Goal: Information Seeking & Learning: Learn about a topic

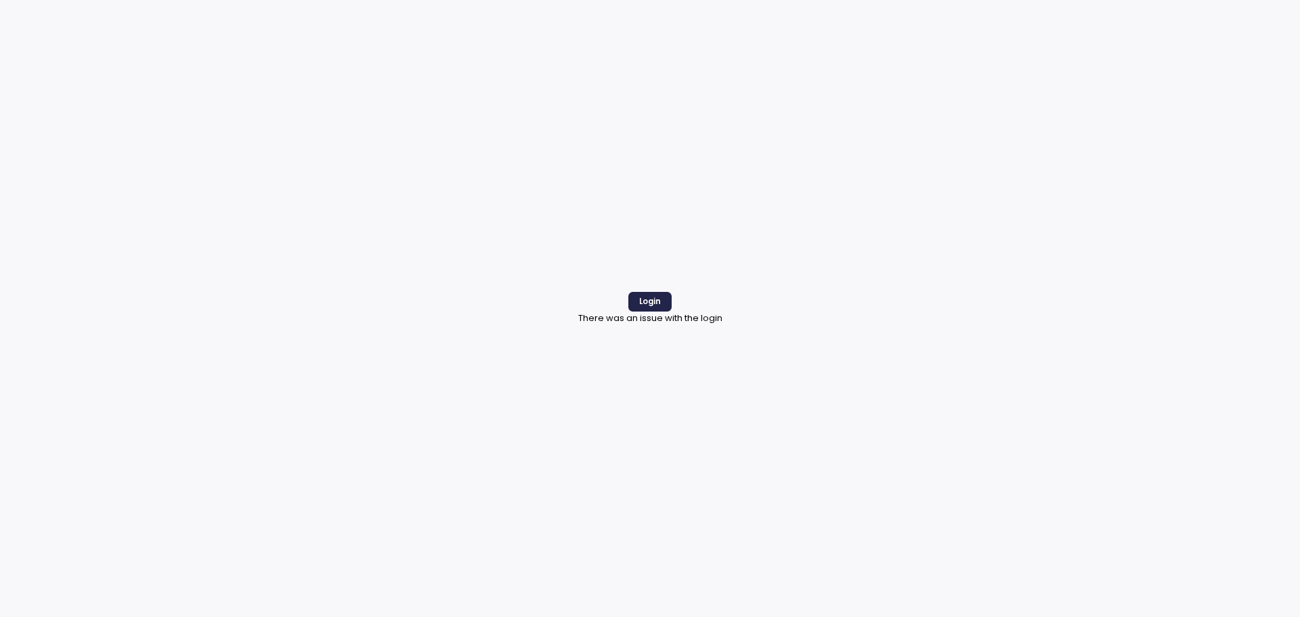
click at [678, 309] on div "Login" at bounding box center [650, 302] width 144 height 20
click at [663, 307] on button "Login" at bounding box center [649, 302] width 43 height 20
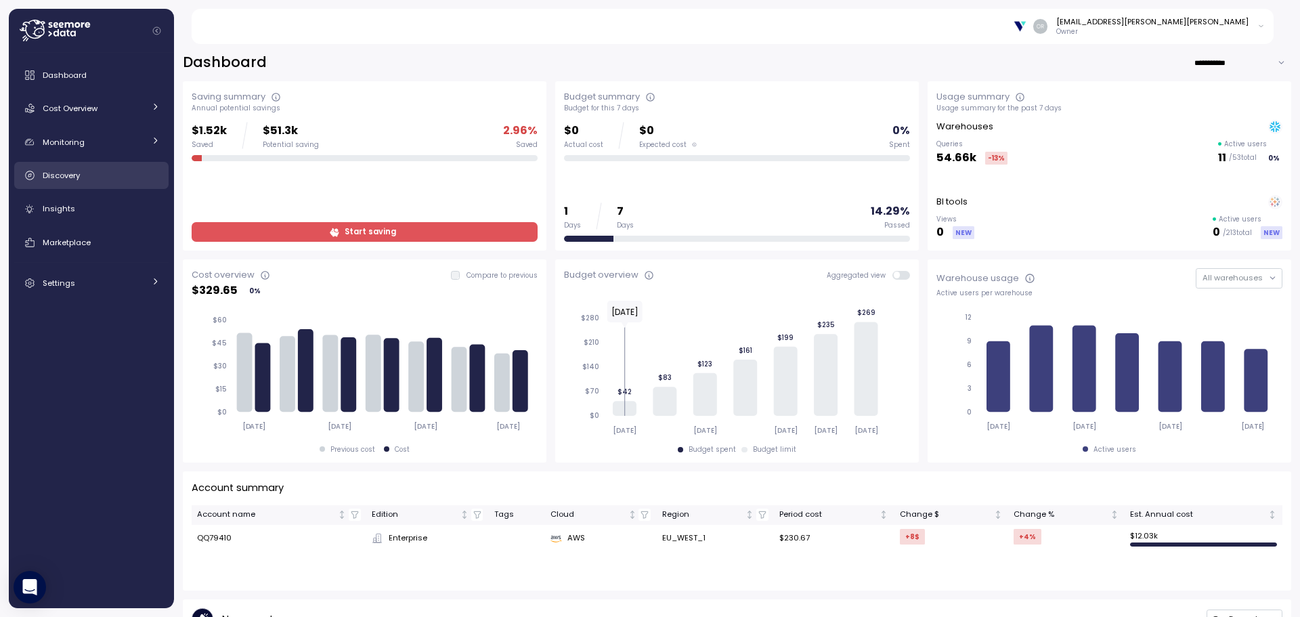
click at [64, 185] on link "Discovery" at bounding box center [91, 175] width 154 height 27
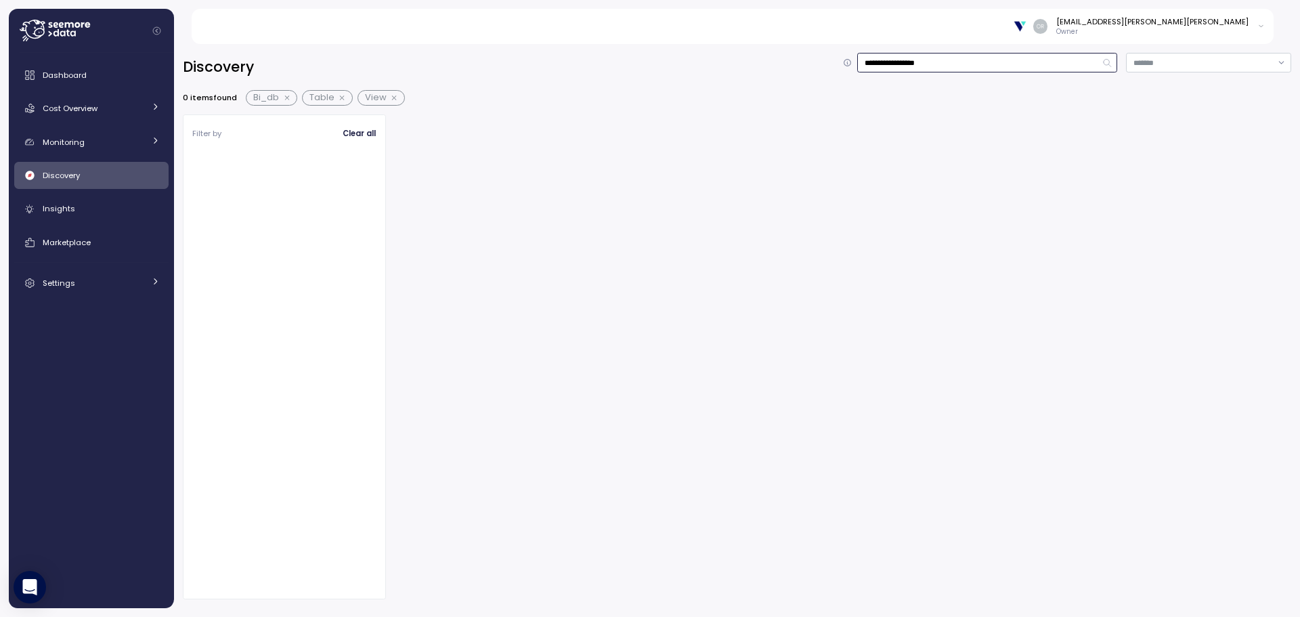
click at [900, 68] on input "**********" at bounding box center [987, 63] width 260 height 20
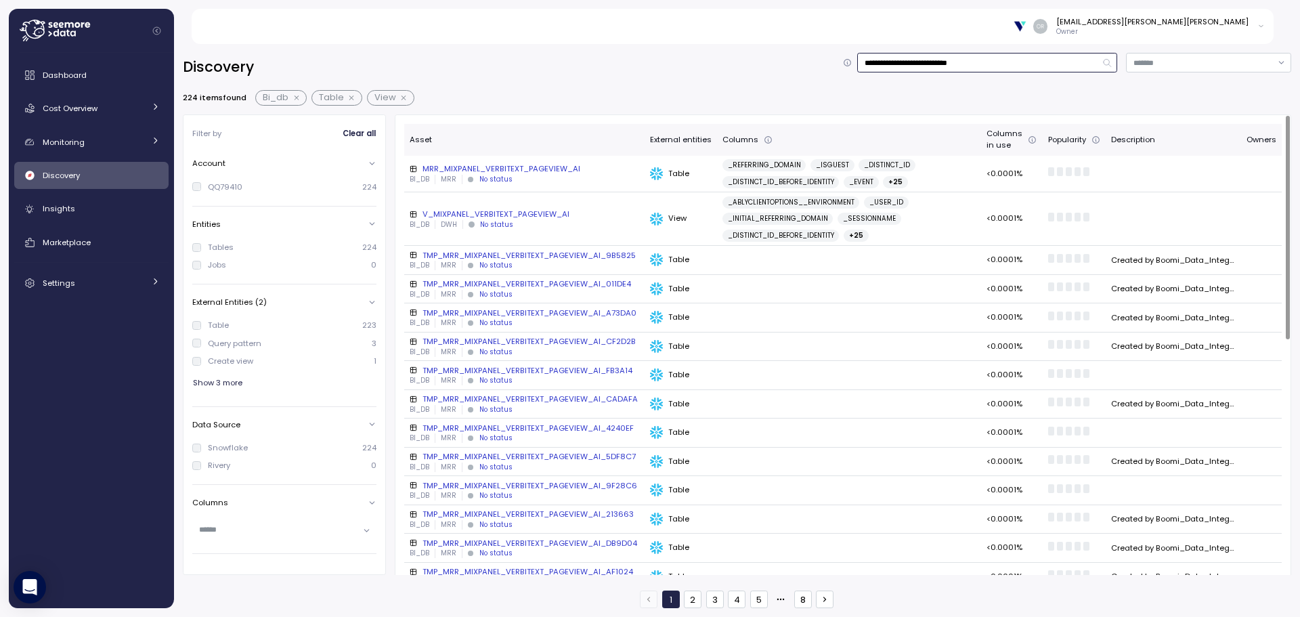
type input "**********"
click at [491, 175] on div "No status" at bounding box center [495, 179] width 33 height 9
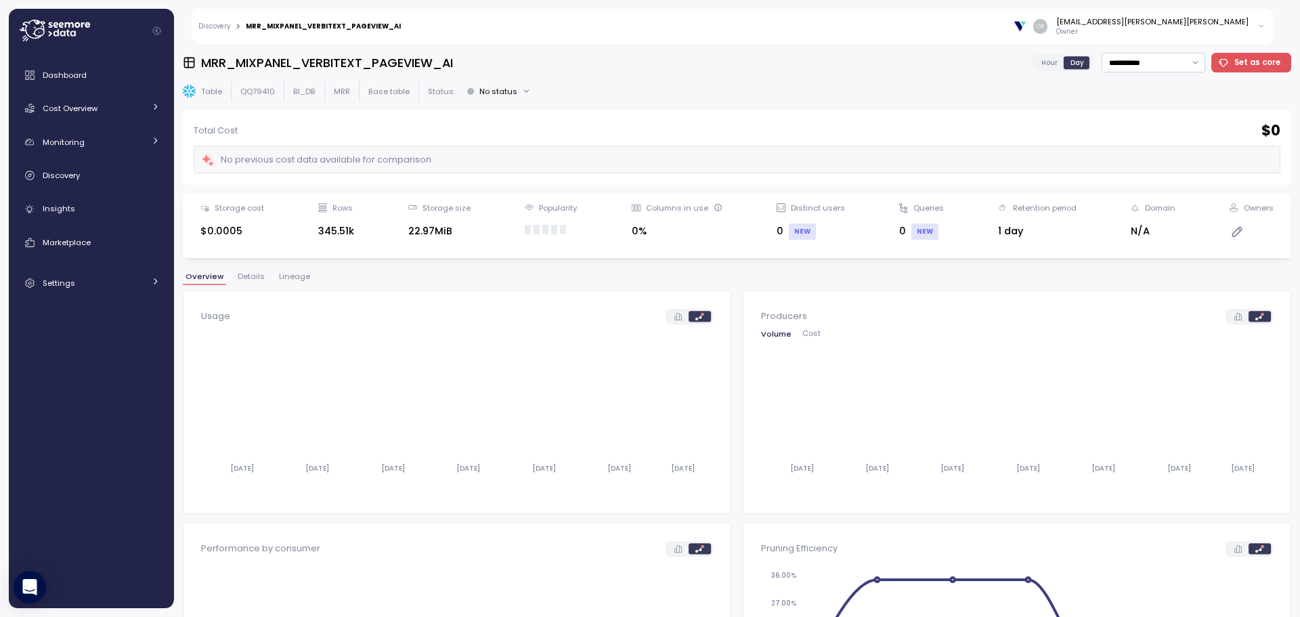
click at [250, 278] on span "Details" at bounding box center [251, 276] width 27 height 7
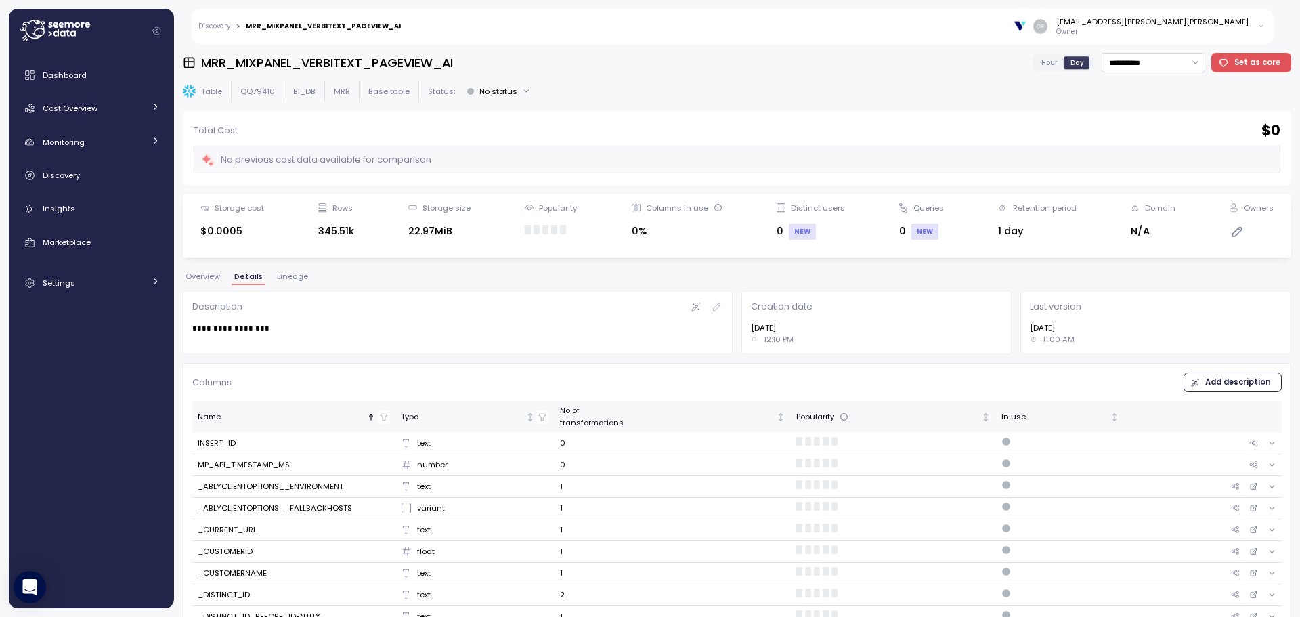
click at [292, 277] on span "Lineage" at bounding box center [292, 276] width 31 height 7
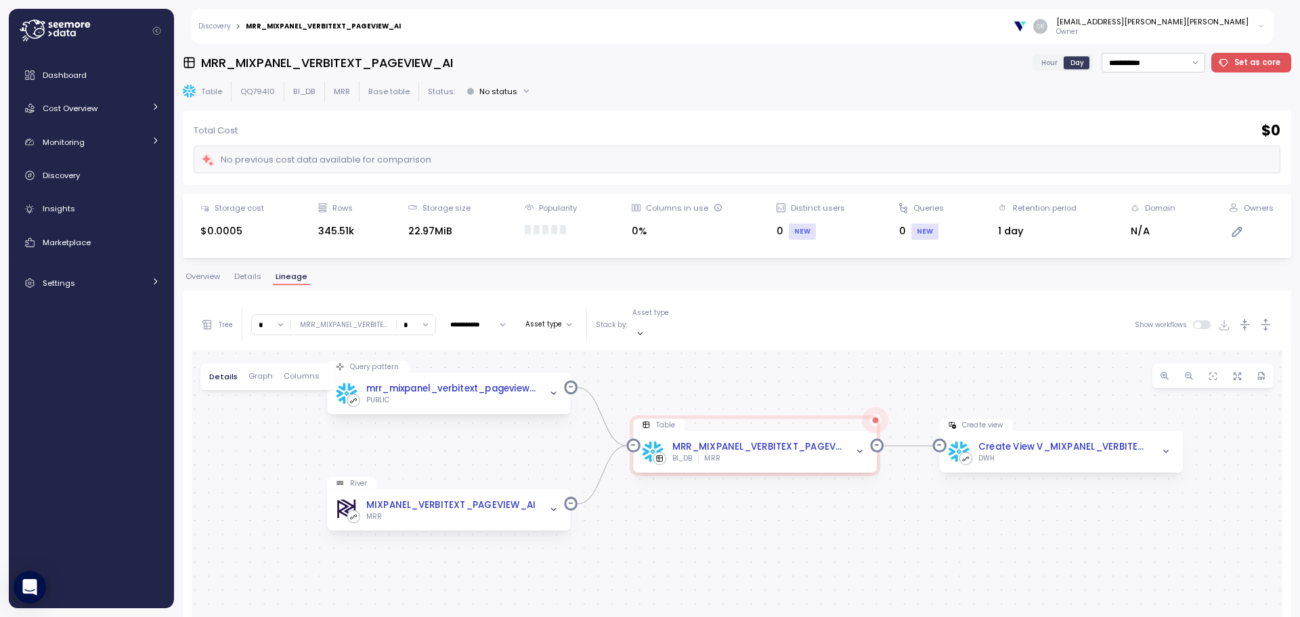
drag, startPoint x: 597, startPoint y: 559, endPoint x: 785, endPoint y: 521, distance: 191.3
click at [785, 521] on div "Query pattern mrr_mixpanel_verbitext_pageview_ai Job PUBLIC Table MRR_MIXPANEL_…" at bounding box center [737, 606] width 1091 height 513
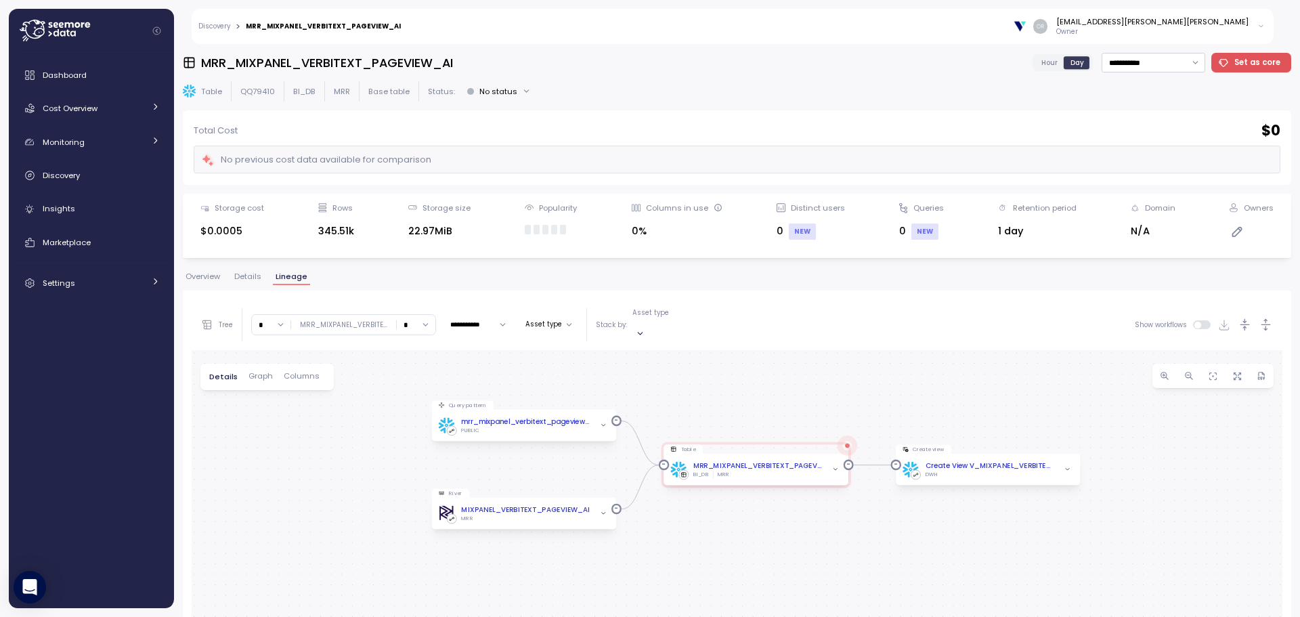
click at [422, 324] on input "*" at bounding box center [416, 325] width 39 height 20
click at [414, 408] on div "3" at bounding box center [413, 417] width 37 height 18
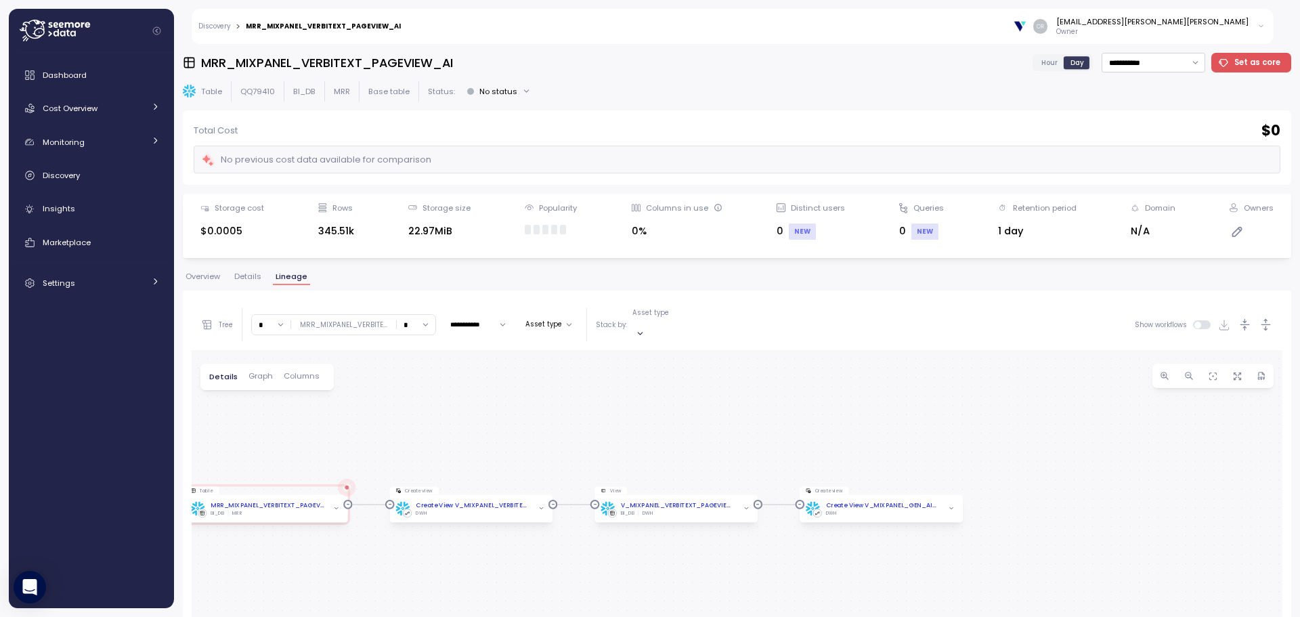
drag, startPoint x: 804, startPoint y: 473, endPoint x: 550, endPoint y: 366, distance: 275.2
click at [550, 366] on div "Query pattern mrr_mixpanel_verbitext_pageview_ai Job PUBLIC Table MRR_MIXPANEL_…" at bounding box center [737, 606] width 1091 height 513
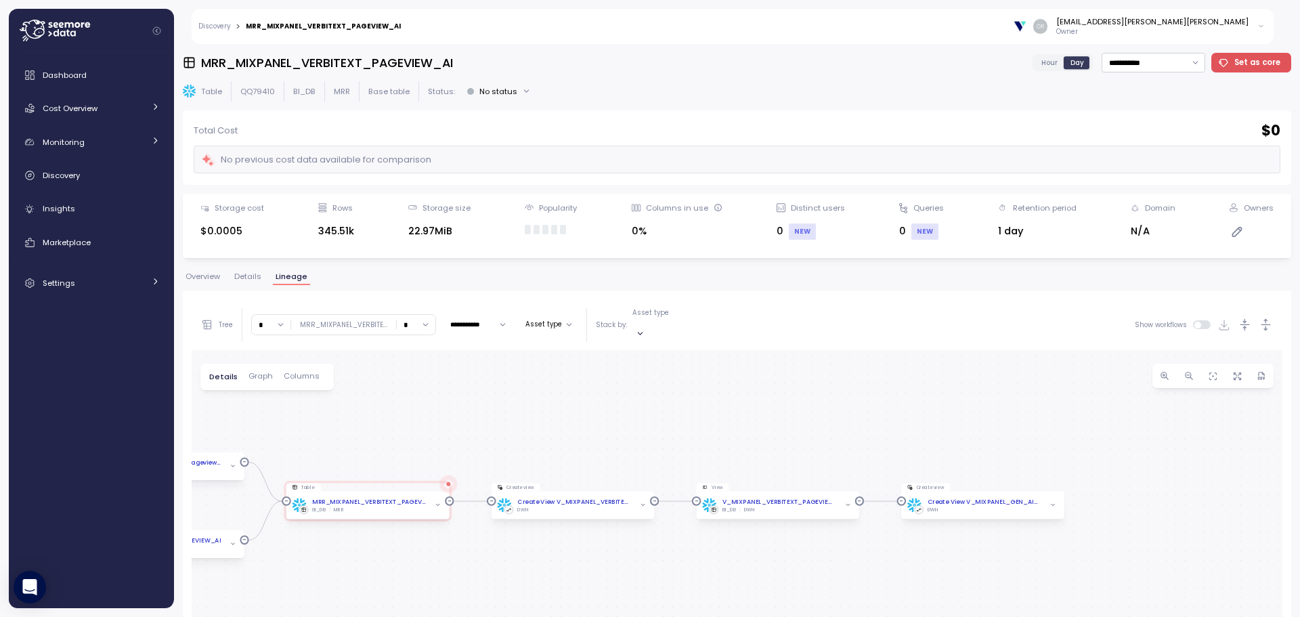
drag, startPoint x: 538, startPoint y: 385, endPoint x: 640, endPoint y: 381, distance: 101.6
click at [640, 381] on div "Query pattern mrr_mixpanel_verbitext_pageview_ai Job PUBLIC Table MRR_MIXPANEL_…" at bounding box center [737, 606] width 1091 height 513
click at [416, 320] on input "*" at bounding box center [416, 325] width 39 height 20
click at [418, 453] on div "5" at bounding box center [418, 452] width 5 height 11
type input "*"
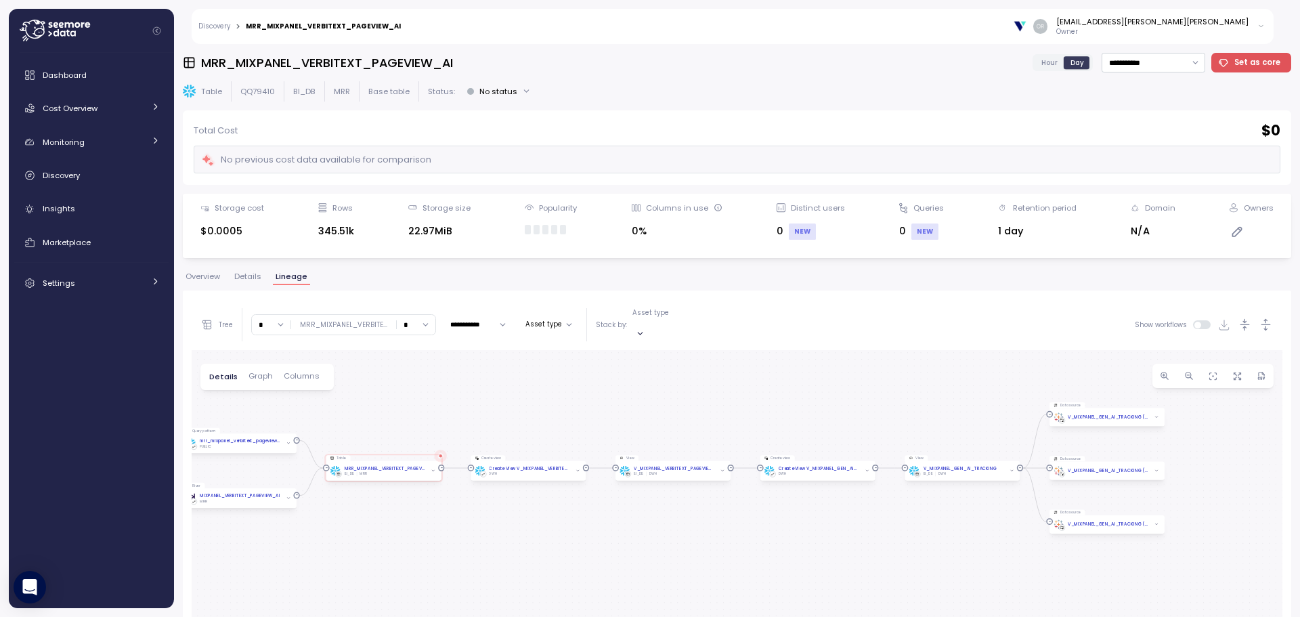
drag, startPoint x: 601, startPoint y: 441, endPoint x: 540, endPoint y: 294, distance: 158.7
click at [540, 294] on div "**********" at bounding box center [737, 581] width 1108 height 582
drag, startPoint x: 913, startPoint y: 531, endPoint x: 582, endPoint y: 522, distance: 331.8
click at [582, 522] on div "Query pattern mrr_mixpanel_verbitext_pageview_ai Job PUBLIC Table MRR_MIXPANEL_…" at bounding box center [737, 606] width 1091 height 513
drag, startPoint x: 707, startPoint y: 508, endPoint x: 529, endPoint y: 555, distance: 184.2
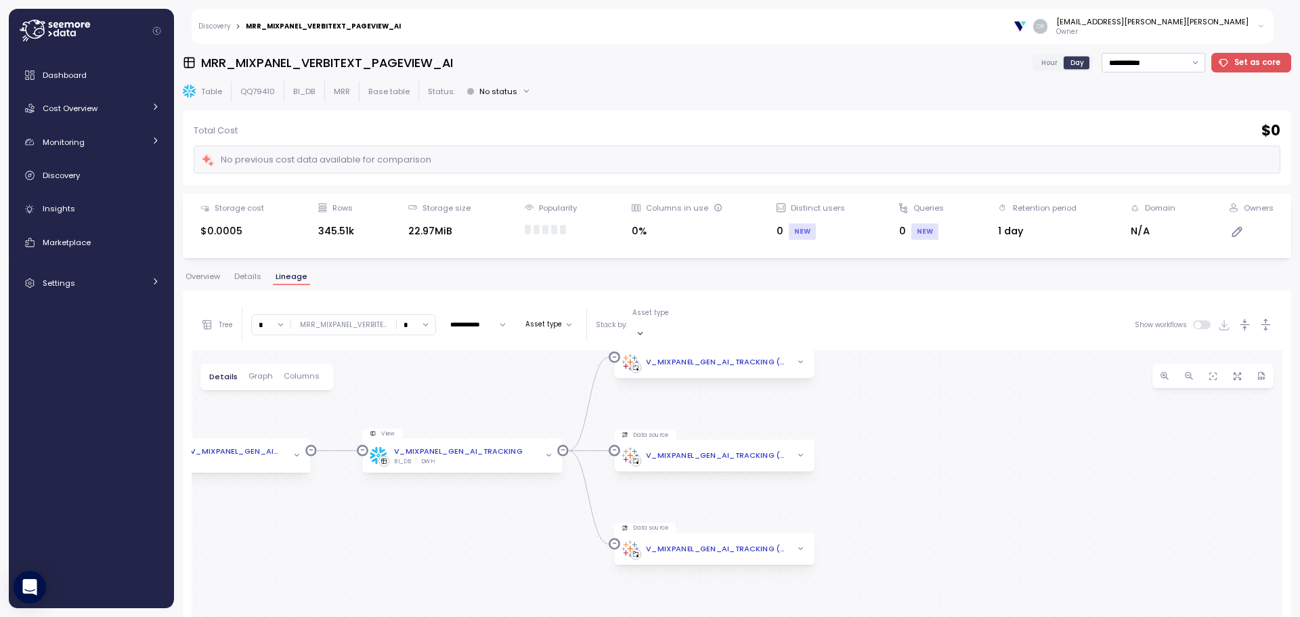
click at [529, 555] on div "Query pattern mrr_mixpanel_verbitext_pageview_ai Job PUBLIC Table MRR_MIXPANEL_…" at bounding box center [737, 606] width 1091 height 513
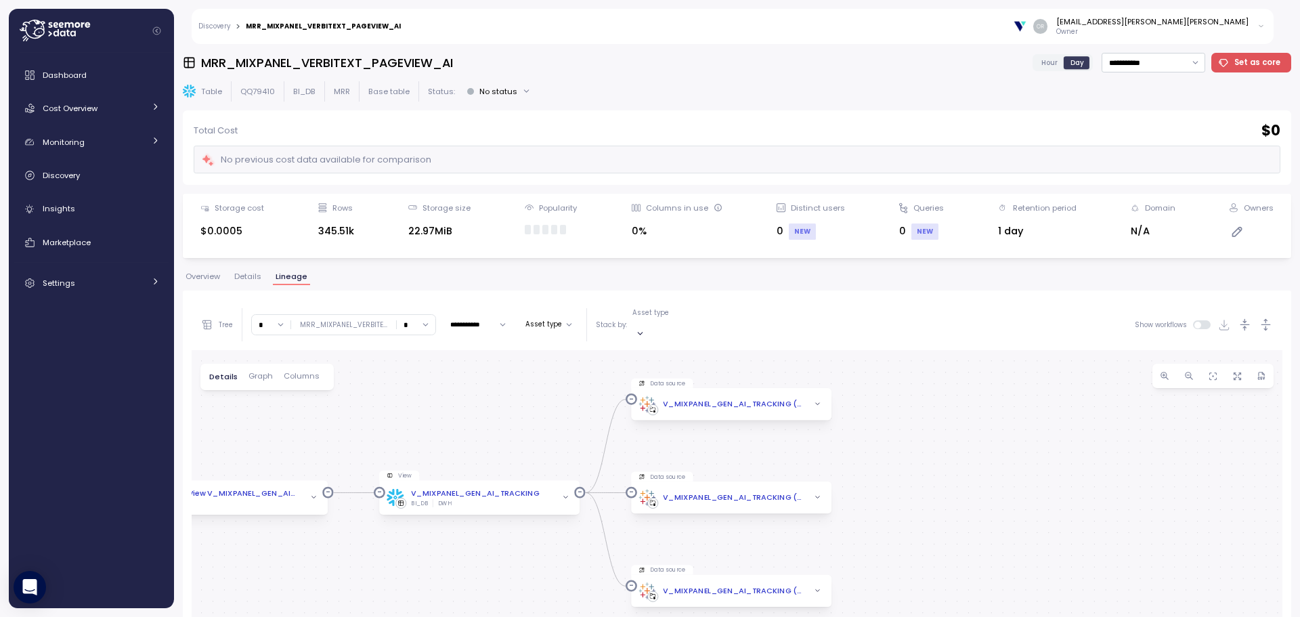
drag, startPoint x: 880, startPoint y: 434, endPoint x: 888, endPoint y: 454, distance: 21.9
click at [888, 454] on div "Query pattern mrr_mixpanel_verbitext_pageview_ai Job PUBLIC Table MRR_MIXPANEL_…" at bounding box center [737, 606] width 1091 height 513
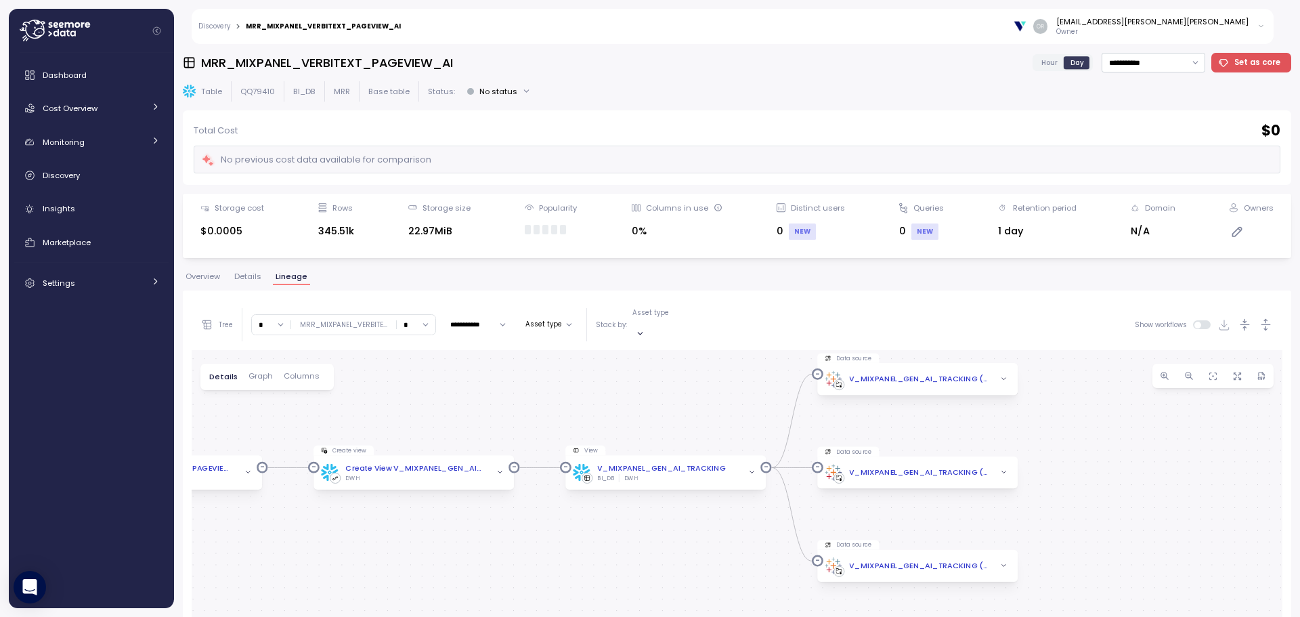
drag, startPoint x: 427, startPoint y: 583, endPoint x: 651, endPoint y: 552, distance: 226.2
click at [651, 552] on div "Query pattern mrr_mixpanel_verbitext_pageview_ai Job PUBLIC Table MRR_MIXPANEL_…" at bounding box center [737, 606] width 1091 height 513
drag, startPoint x: 712, startPoint y: 569, endPoint x: 393, endPoint y: 548, distance: 318.9
click at [351, 556] on div "Query pattern mrr_mixpanel_verbitext_pageview_ai Job PUBLIC Table MRR_MIXPANEL_…" at bounding box center [737, 606] width 1091 height 513
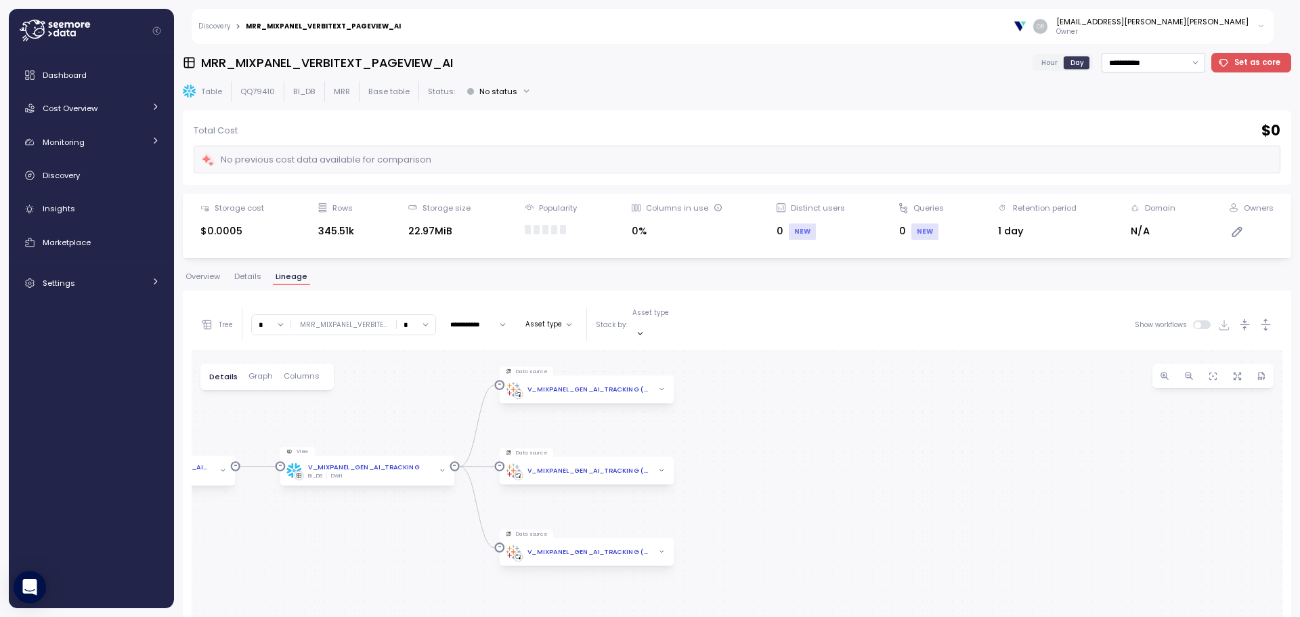
drag, startPoint x: 414, startPoint y: 554, endPoint x: 393, endPoint y: 566, distance: 23.9
click at [393, 566] on div "Query pattern mrr_mixpanel_verbitext_pageview_ai Job PUBLIC Table MRR_MIXPANEL_…" at bounding box center [737, 606] width 1091 height 513
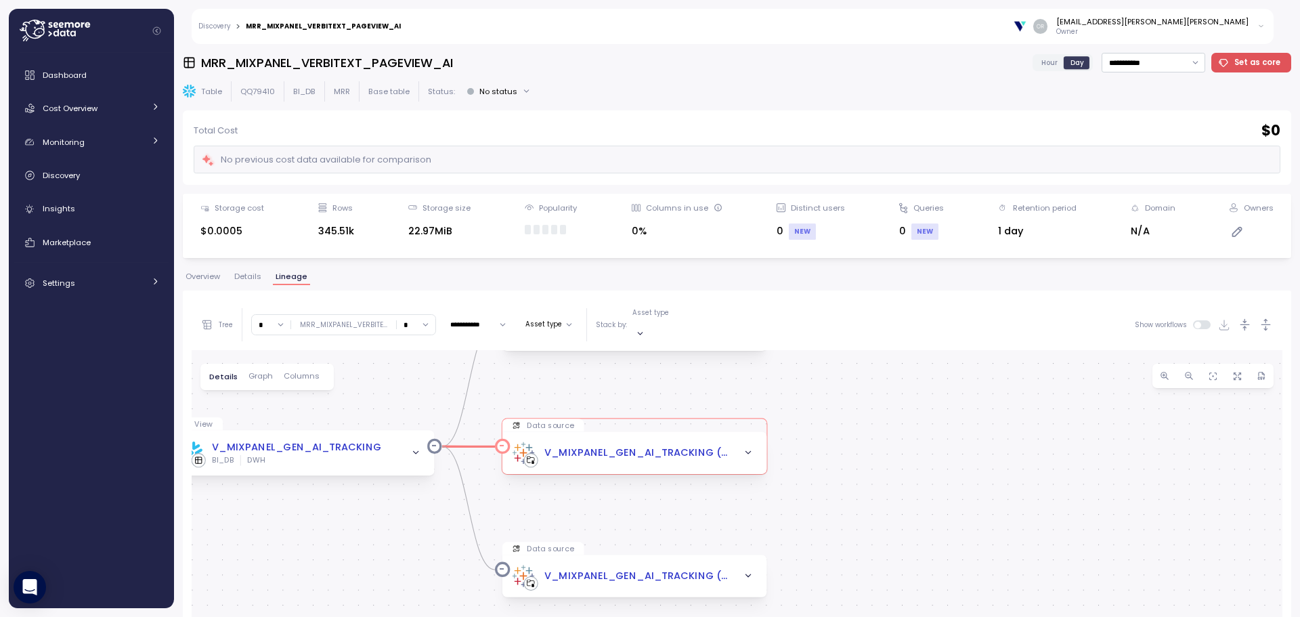
click at [681, 445] on div "V_MIXPANEL_GEN_AI_TRACKING (DWH.V_MIXPANEL_GEN_AI_TRACKING) (DWH)" at bounding box center [636, 452] width 185 height 15
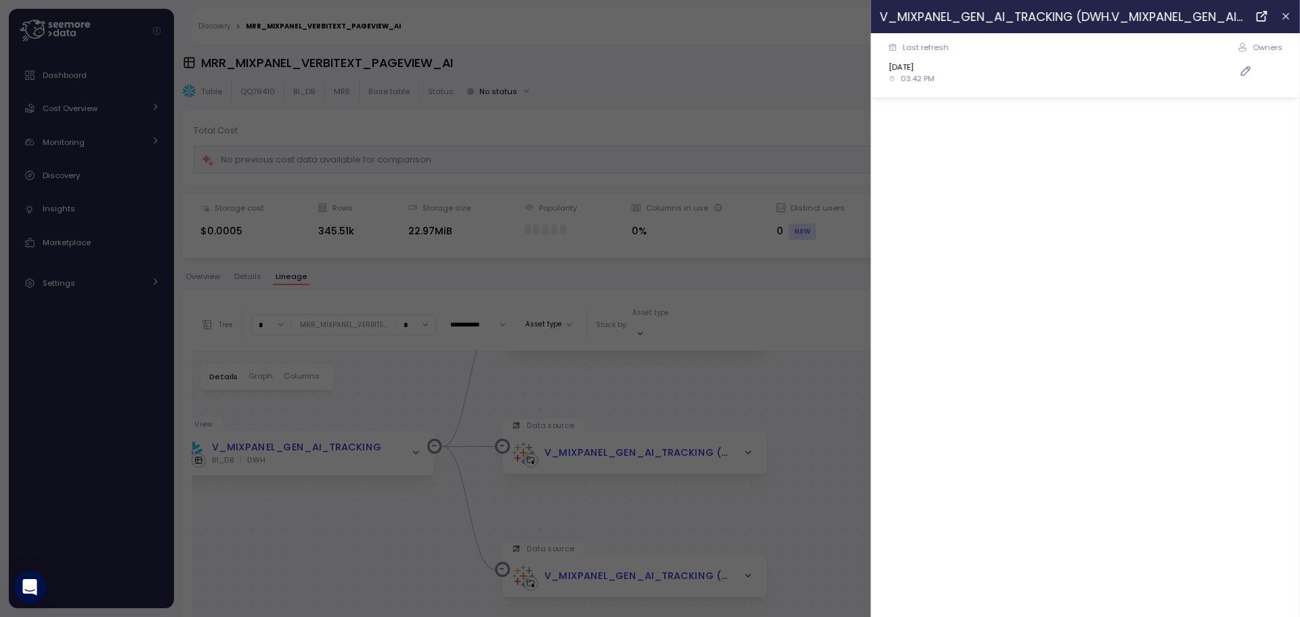
click at [705, 484] on div at bounding box center [650, 308] width 1300 height 617
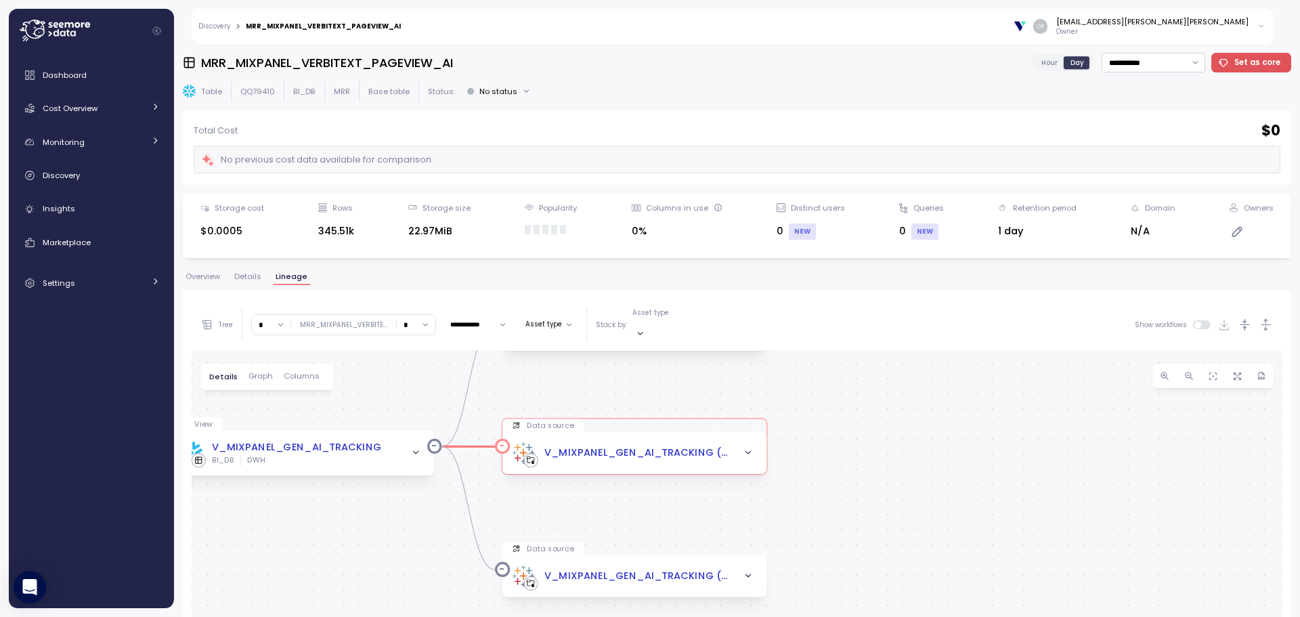
click at [563, 420] on p "Data source" at bounding box center [550, 425] width 47 height 10
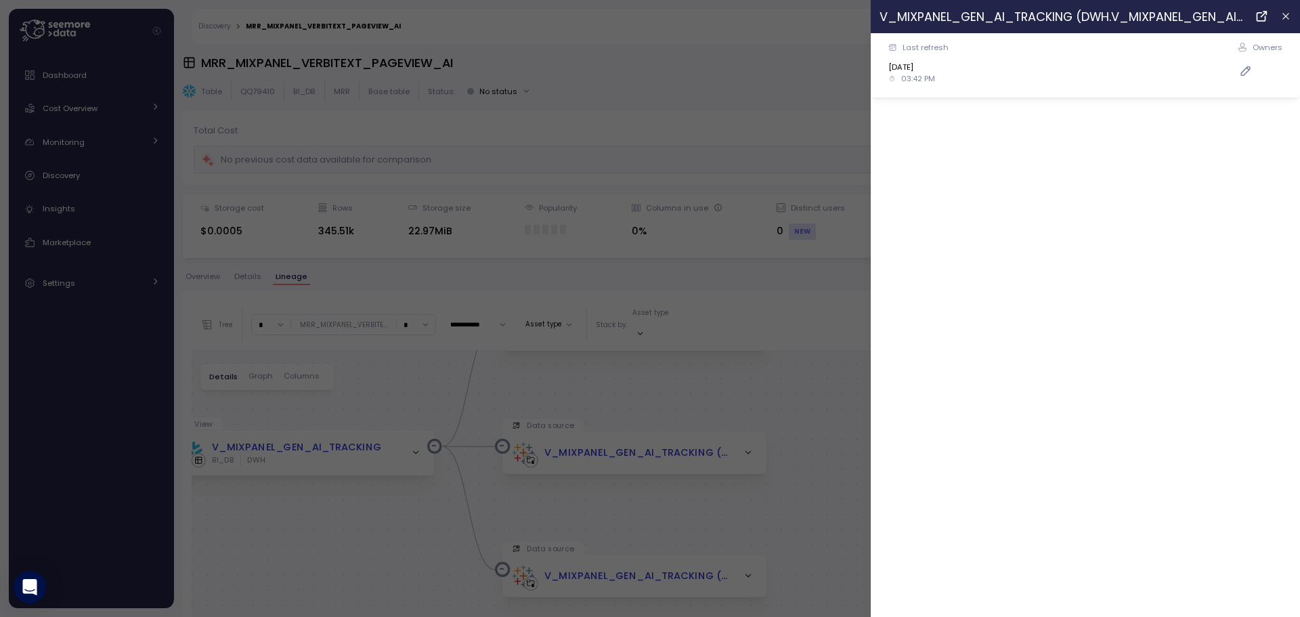
click at [634, 384] on div at bounding box center [650, 308] width 1300 height 617
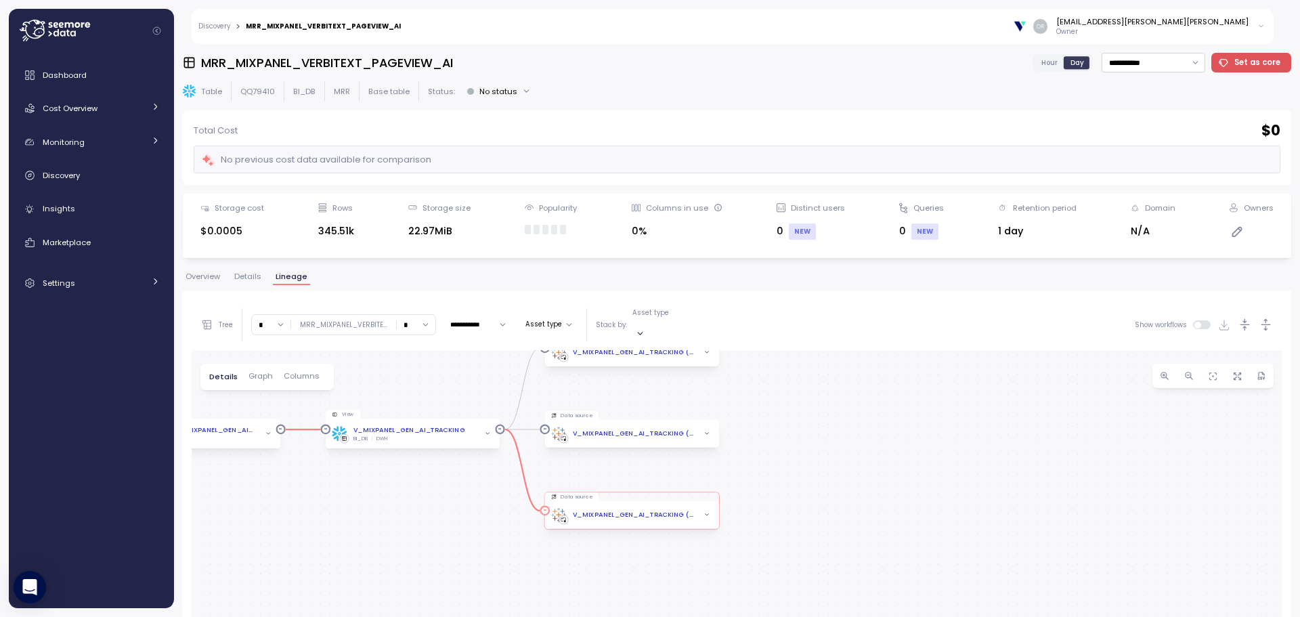
click at [613, 492] on div "Data source" at bounding box center [631, 496] width 175 height 8
click at [608, 501] on div "V_MIXPANEL_GEN_AI_TRACKING (DWH.V_MIXPANEL_GEN_AI_TRACKING) (DWH)" at bounding box center [631, 515] width 175 height 28
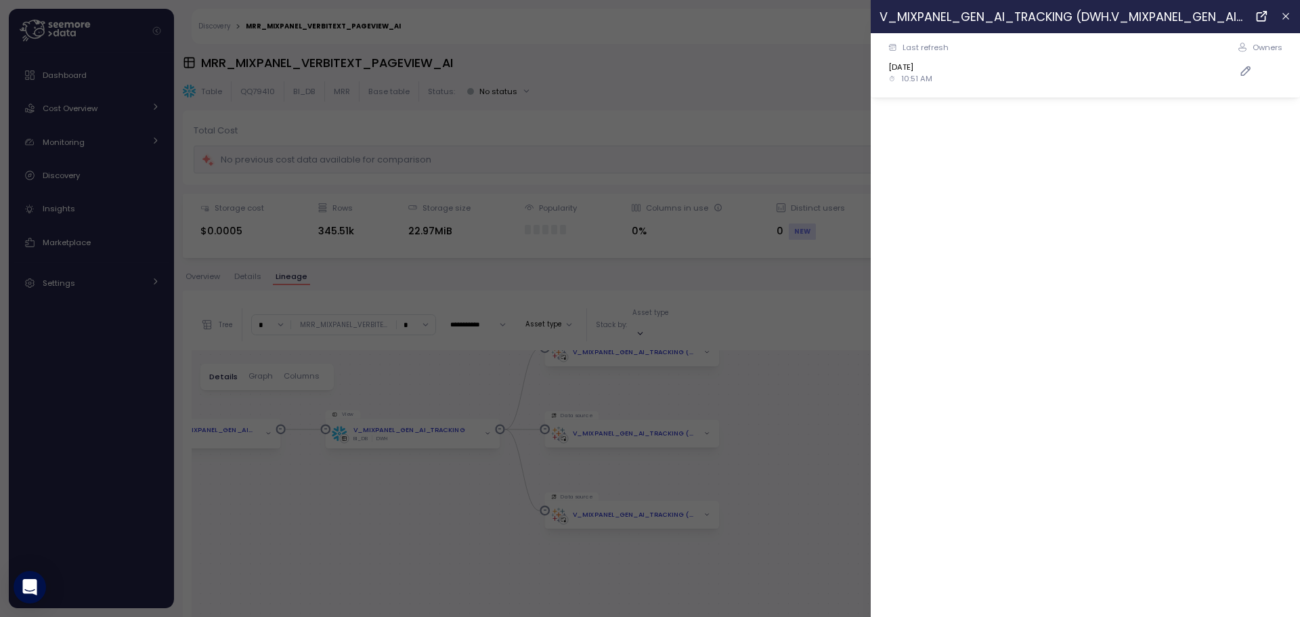
click at [642, 383] on div at bounding box center [650, 308] width 1300 height 617
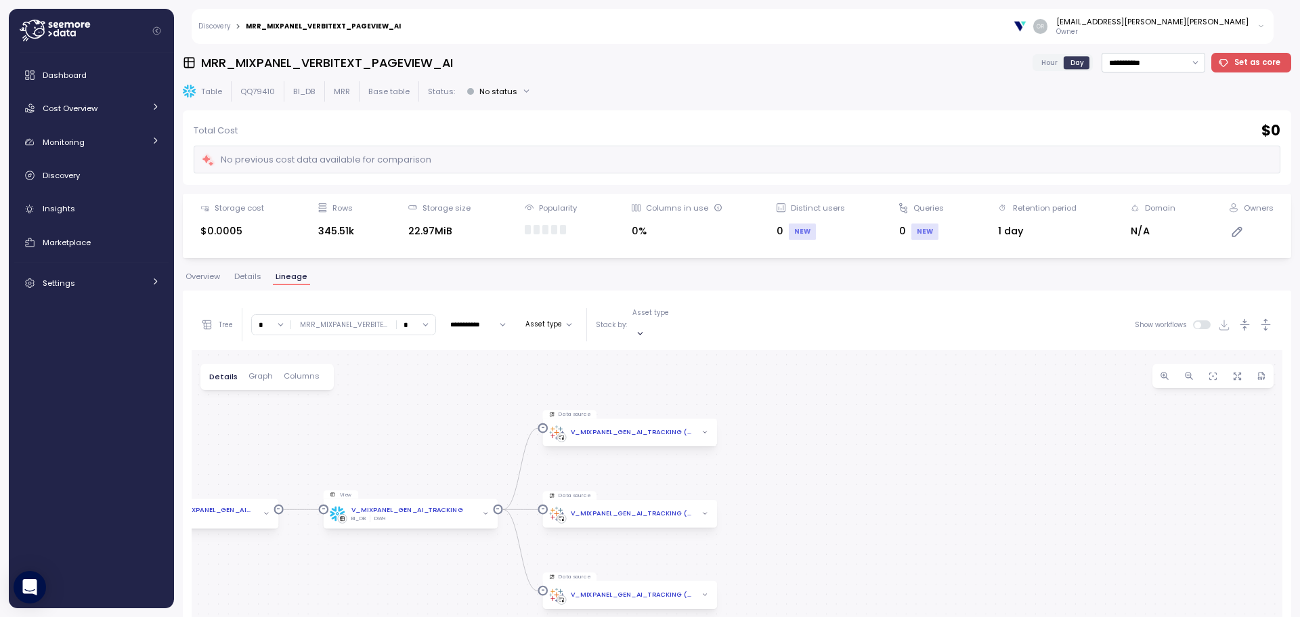
drag, startPoint x: 907, startPoint y: 403, endPoint x: 906, endPoint y: 483, distance: 79.9
click at [906, 483] on div "Query pattern mrr_mixpanel_verbitext_pageview_ai Job PUBLIC Table MRR_MIXPANEL_…" at bounding box center [737, 606] width 1091 height 513
click at [577, 418] on div "V_MIXPANEL_GEN_AI_TRACKING (DWH.V_MIXPANEL_GEN_AI_TRACKING) (DWH)" at bounding box center [629, 432] width 175 height 28
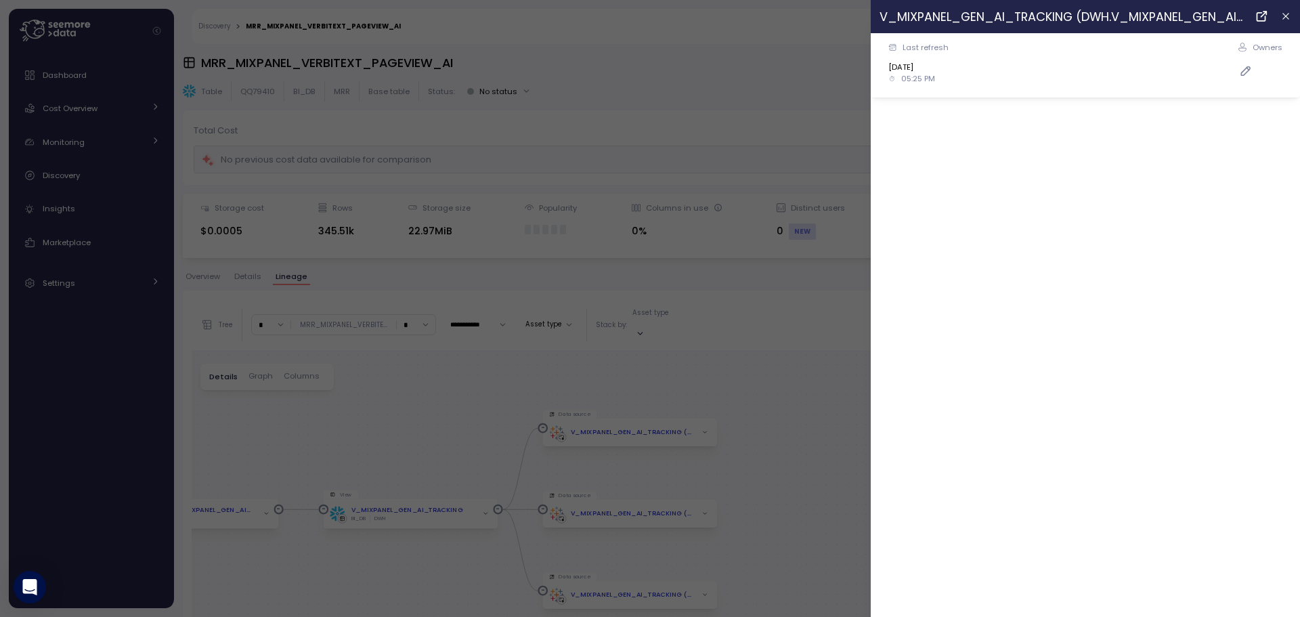
click at [1077, 378] on div "Last refresh Dec 12, 2023 05:25 PM Owners" at bounding box center [1085, 325] width 429 height 584
click at [999, 18] on div "V_MIXPANEL_GEN_AI_TRACKING (DWH.V_MIXPANEL_GEN_AI_TRACKING) (DWH)" at bounding box center [1062, 16] width 366 height 19
click at [787, 367] on div at bounding box center [650, 308] width 1300 height 617
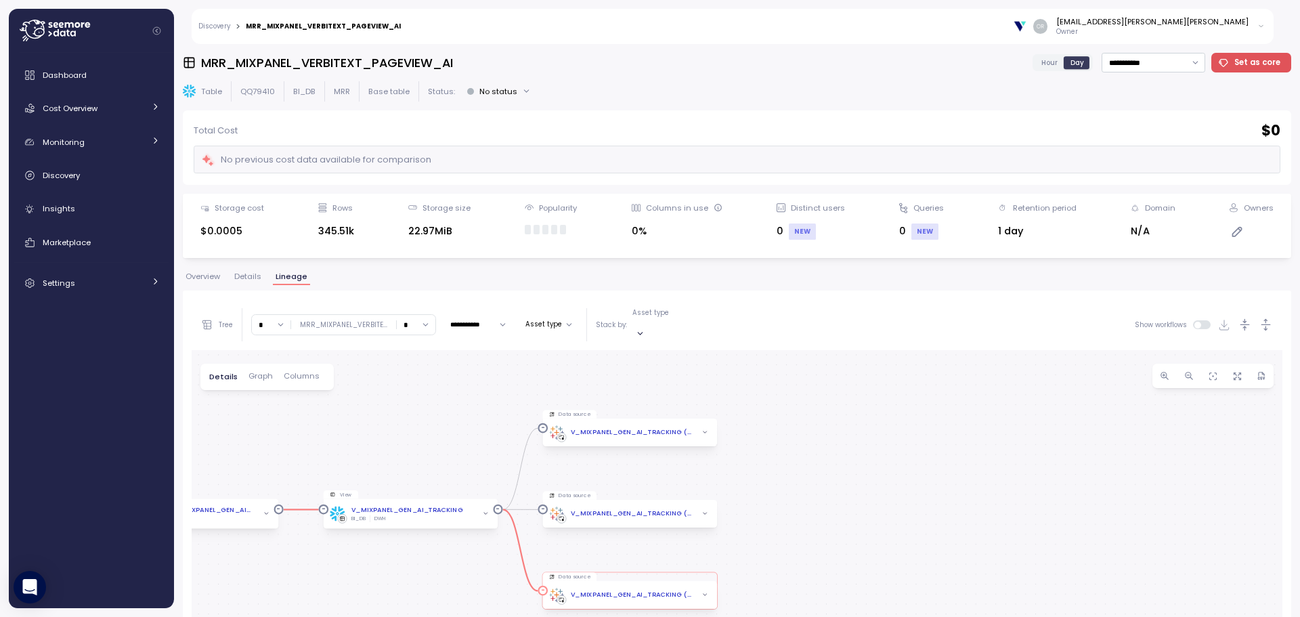
click at [617, 588] on div "V_MIXPANEL_GEN_AI_TRACKING (DWH.V_MIXPANEL_GEN_AI_TRACKING) (DWH)" at bounding box center [629, 595] width 161 height 15
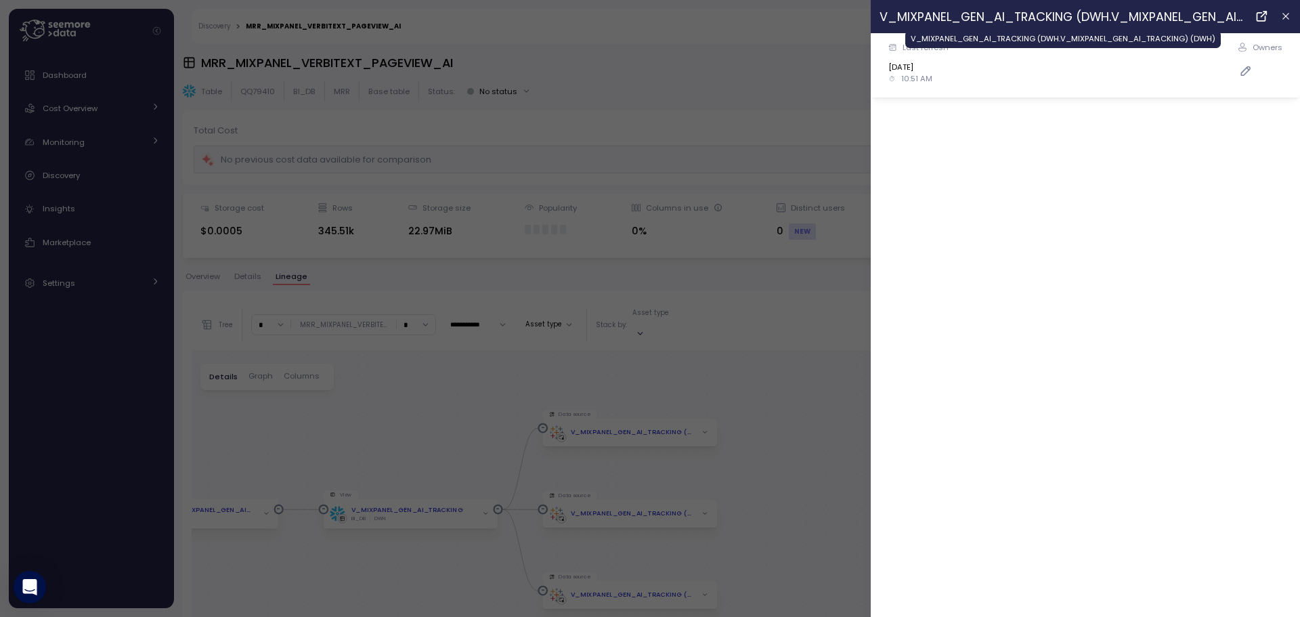
click at [1068, 25] on div "V_MIXPANEL_GEN_AI_TRACKING (DWH.V_MIXPANEL_GEN_AI_TRACKING) (DWH)" at bounding box center [1062, 16] width 366 height 19
click at [1261, 18] on icon at bounding box center [1261, 17] width 8 height 8
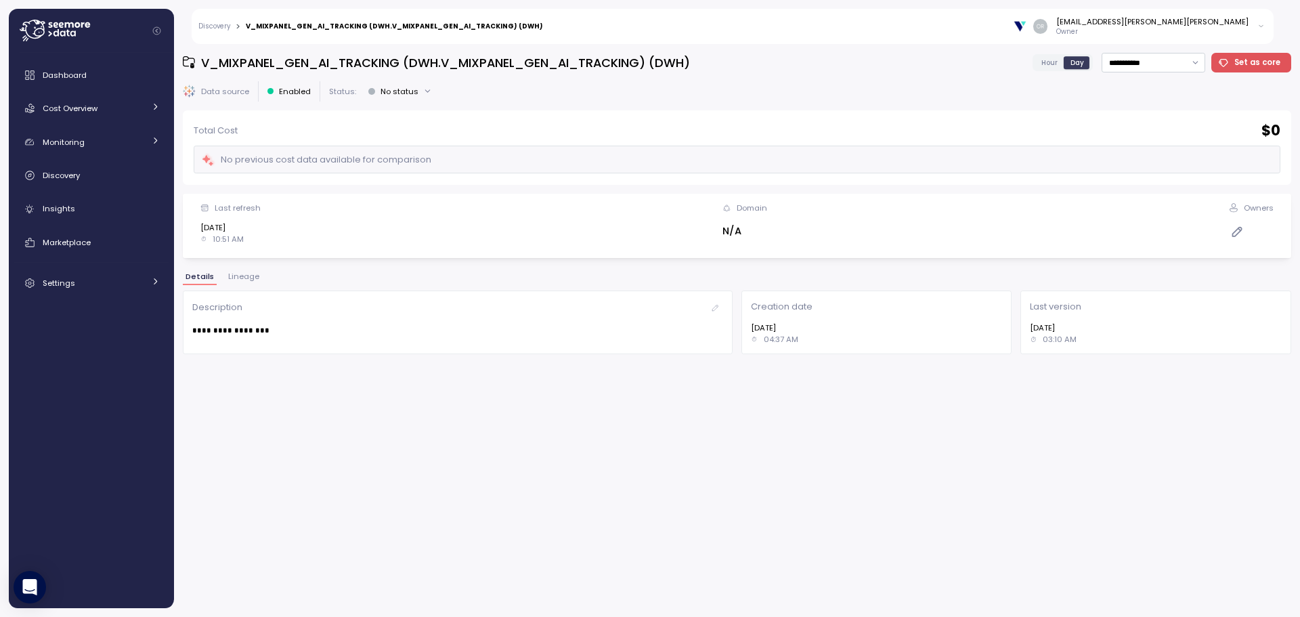
click at [238, 270] on div "**********" at bounding box center [737, 330] width 1108 height 555
click at [238, 277] on span "Lineage" at bounding box center [243, 276] width 31 height 7
click at [198, 278] on span "Details" at bounding box center [198, 276] width 27 height 7
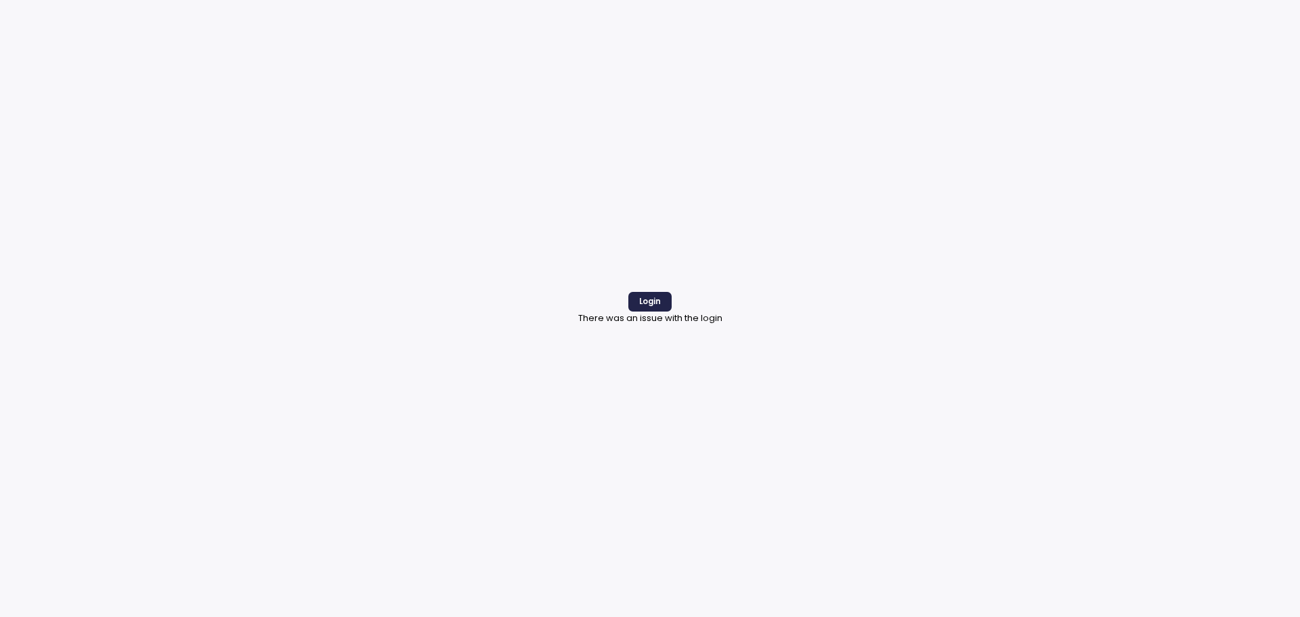
click at [665, 300] on button "Login" at bounding box center [649, 302] width 43 height 20
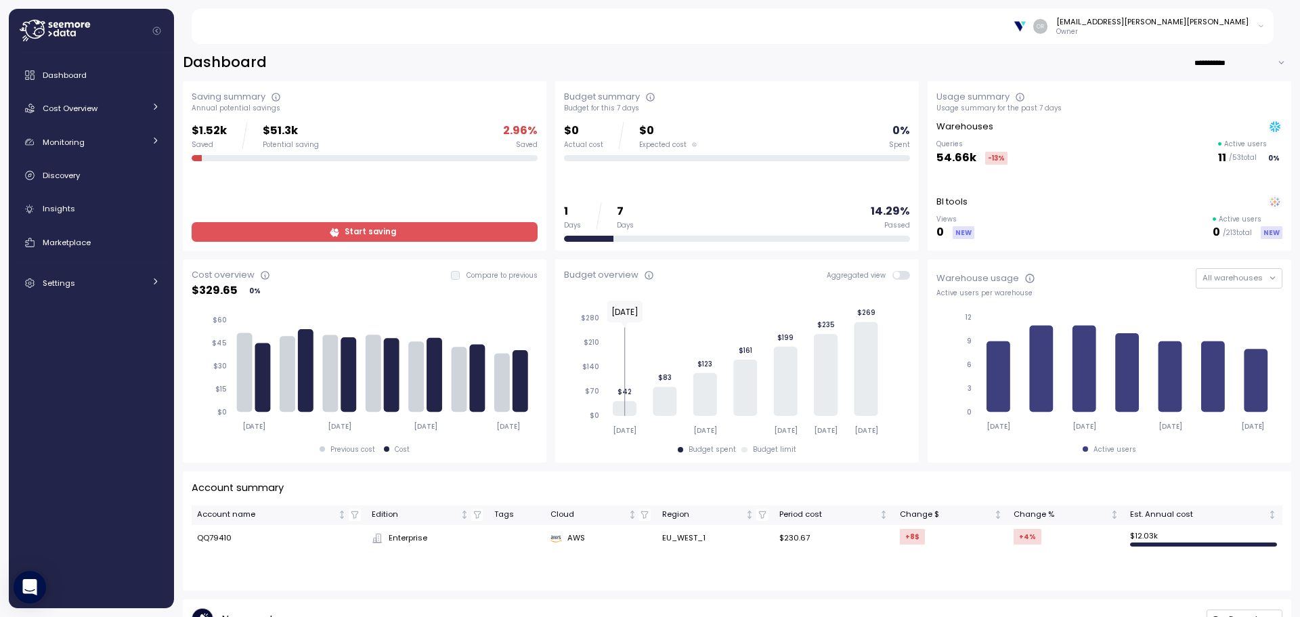
click at [55, 190] on div "Dashboard Cost Overview Compute Workloads Storage Cloud Services Clustering col…" at bounding box center [91, 179] width 154 height 235
click at [56, 175] on span "Discovery" at bounding box center [61, 175] width 37 height 11
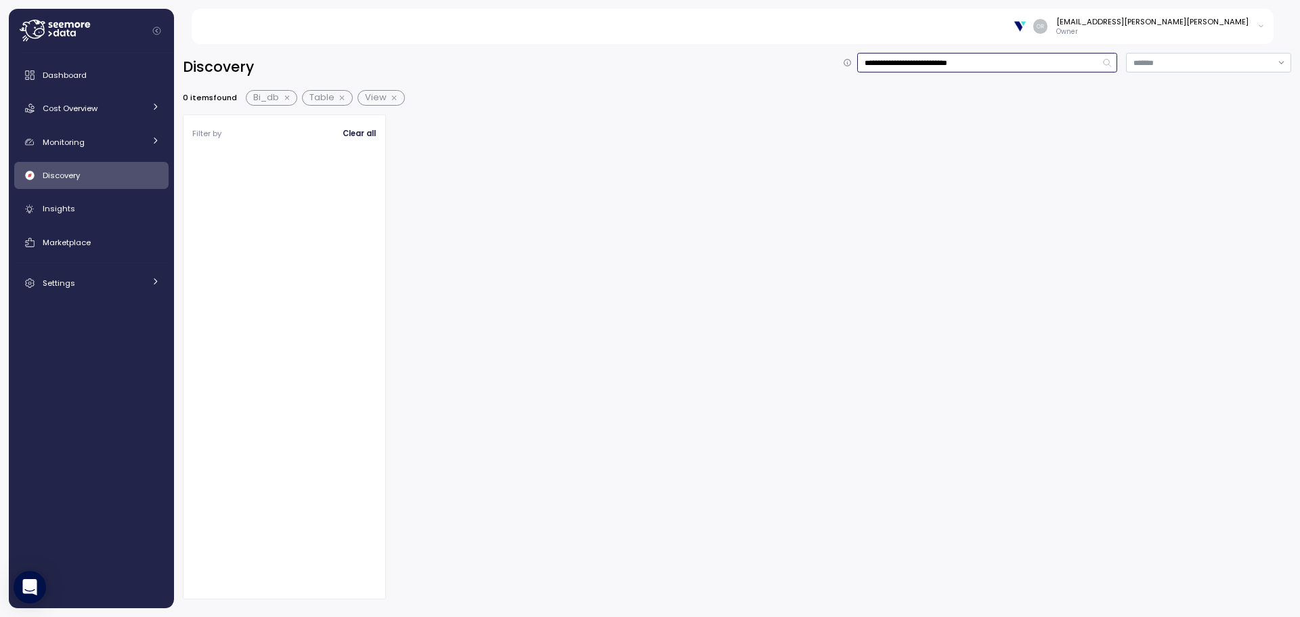
click at [975, 64] on input "**********" at bounding box center [987, 63] width 260 height 20
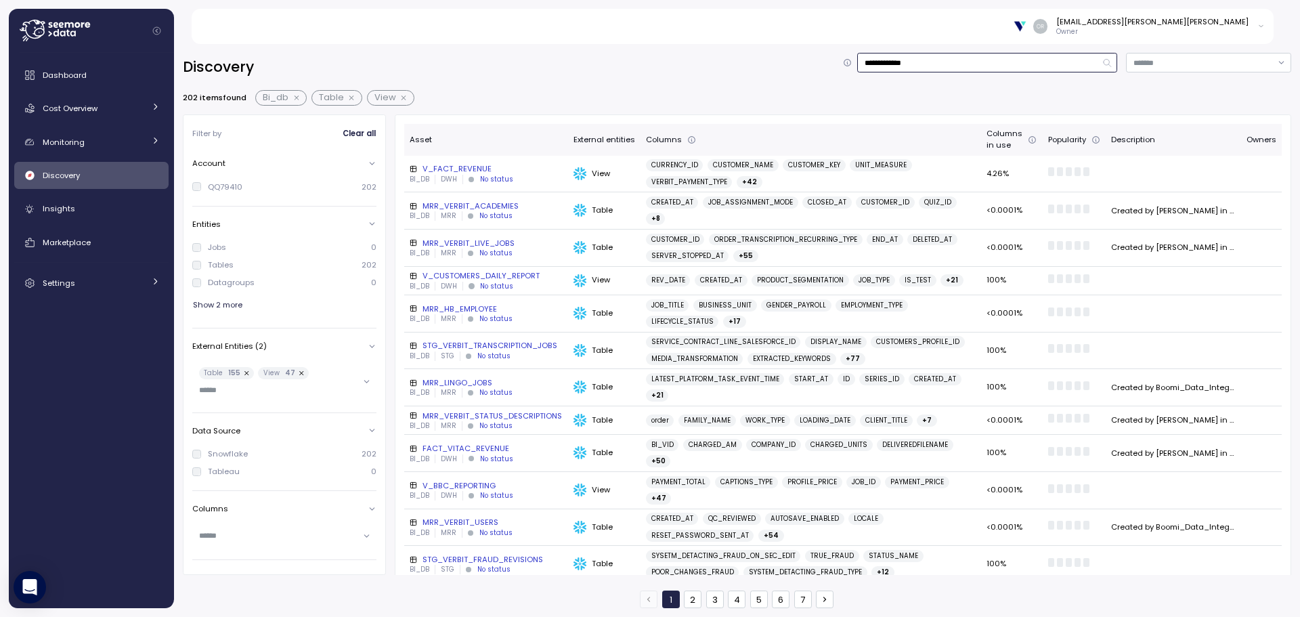
type input "**********"
click at [496, 238] on div "MRR_VERBIT_LIVE_JOBS" at bounding box center [486, 243] width 153 height 11
click at [952, 59] on input "**********" at bounding box center [987, 63] width 260 height 20
click at [1109, 60] on input "**********" at bounding box center [987, 63] width 260 height 20
click at [1170, 66] on input at bounding box center [1208, 63] width 165 height 20
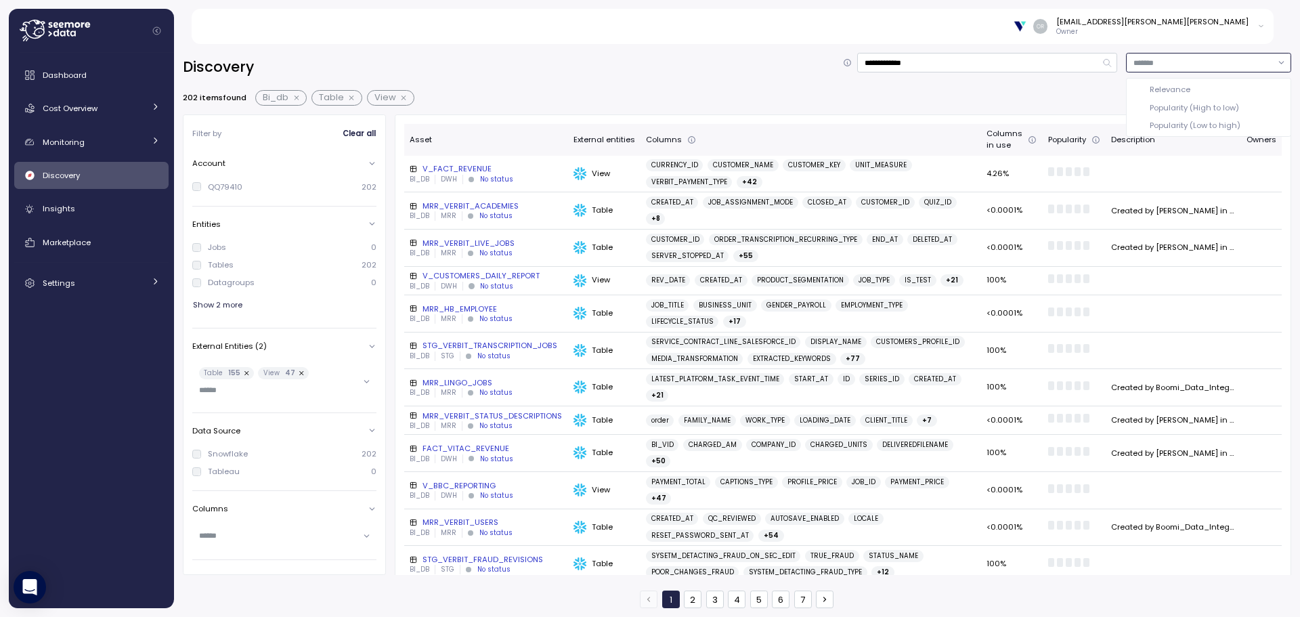
click at [1168, 87] on div "Relevance" at bounding box center [1170, 89] width 41 height 11
type input "*********"
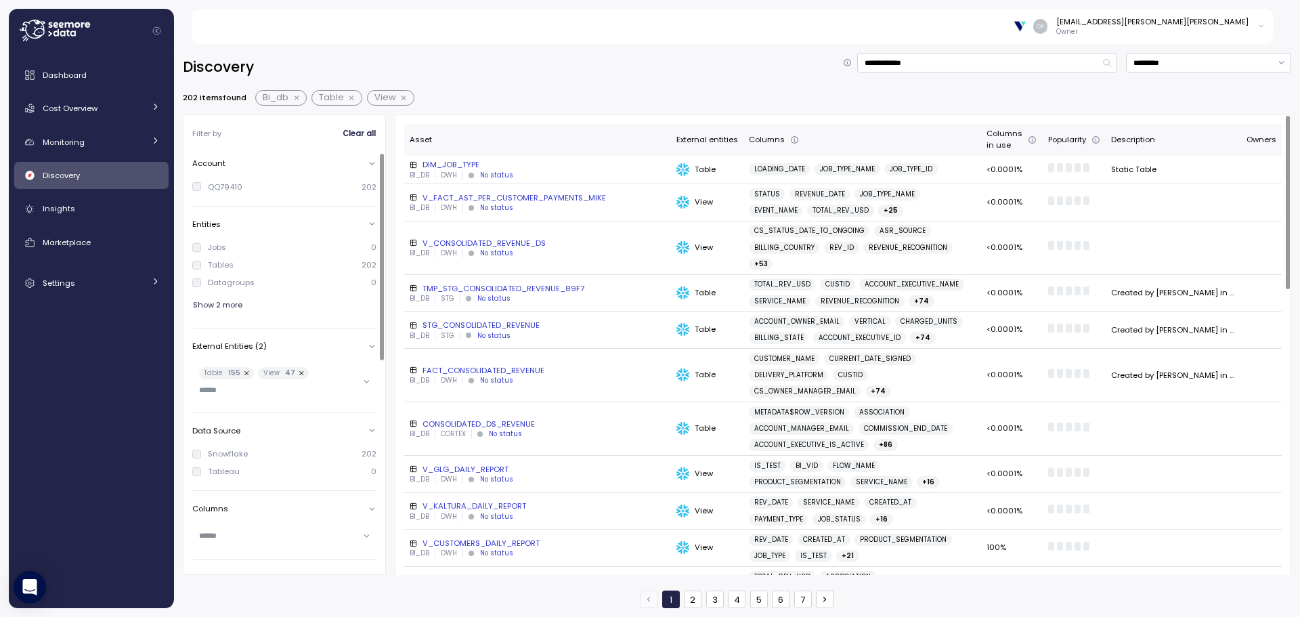
click at [442, 161] on div "DIM_JOB_TYPE" at bounding box center [538, 164] width 256 height 11
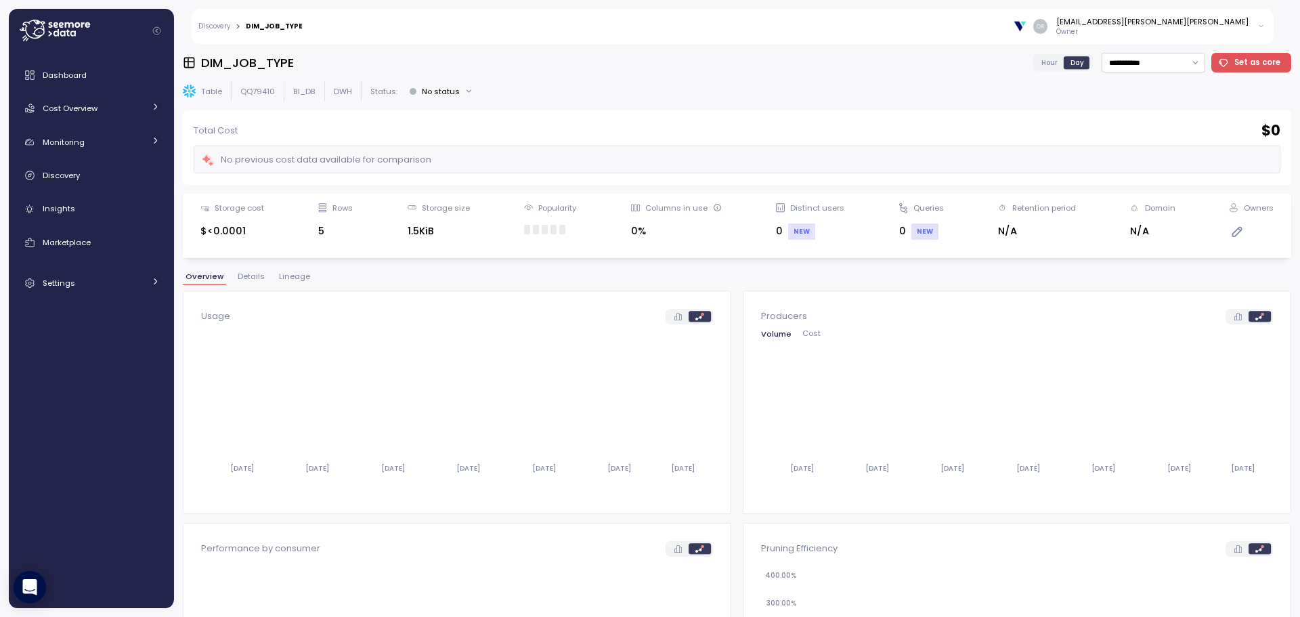
click at [248, 273] on span "Details" at bounding box center [251, 276] width 27 height 7
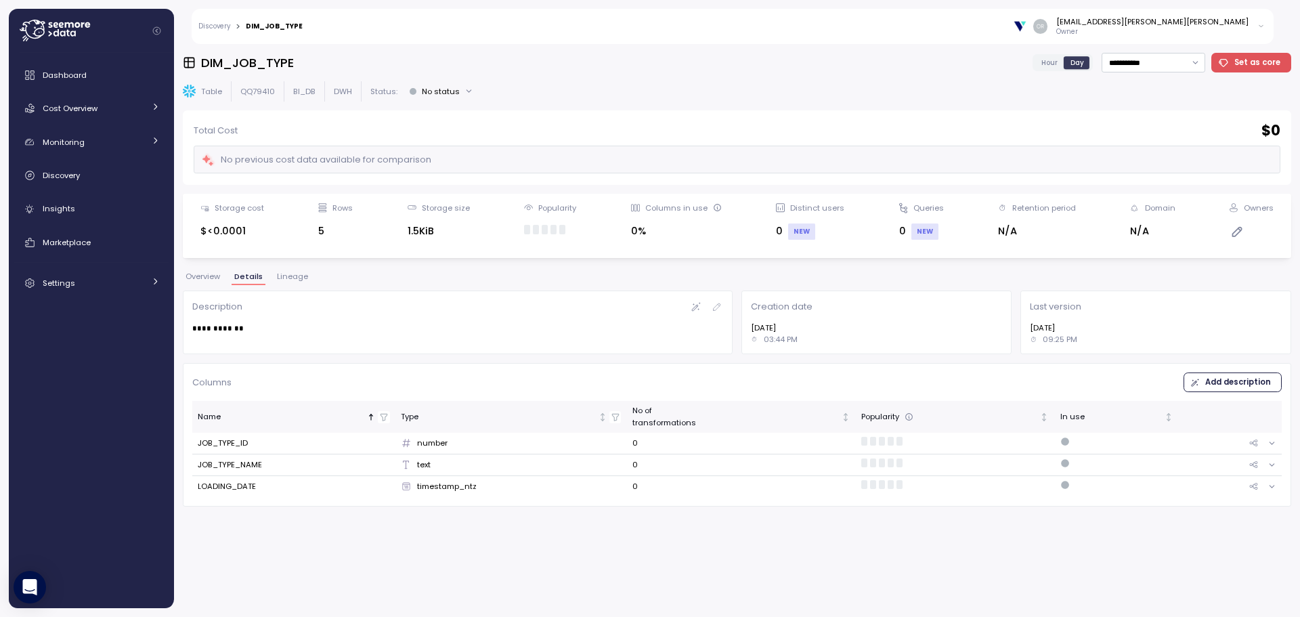
click at [294, 279] on span "Lineage" at bounding box center [292, 276] width 31 height 7
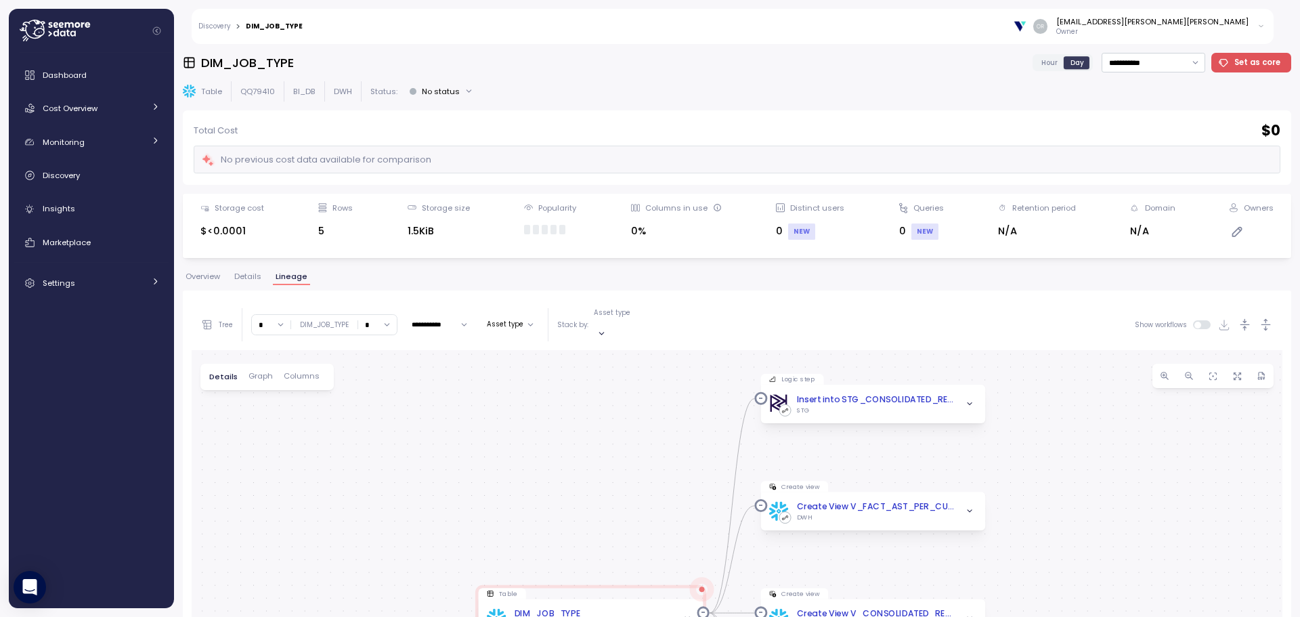
click at [214, 20] on div "Discovery > DIM_JOB_TYPE [EMAIL_ADDRESS][PERSON_NAME][PERSON_NAME] Owner" at bounding box center [733, 26] width 1082 height 35
click at [217, 26] on link "Discovery" at bounding box center [214, 26] width 32 height 7
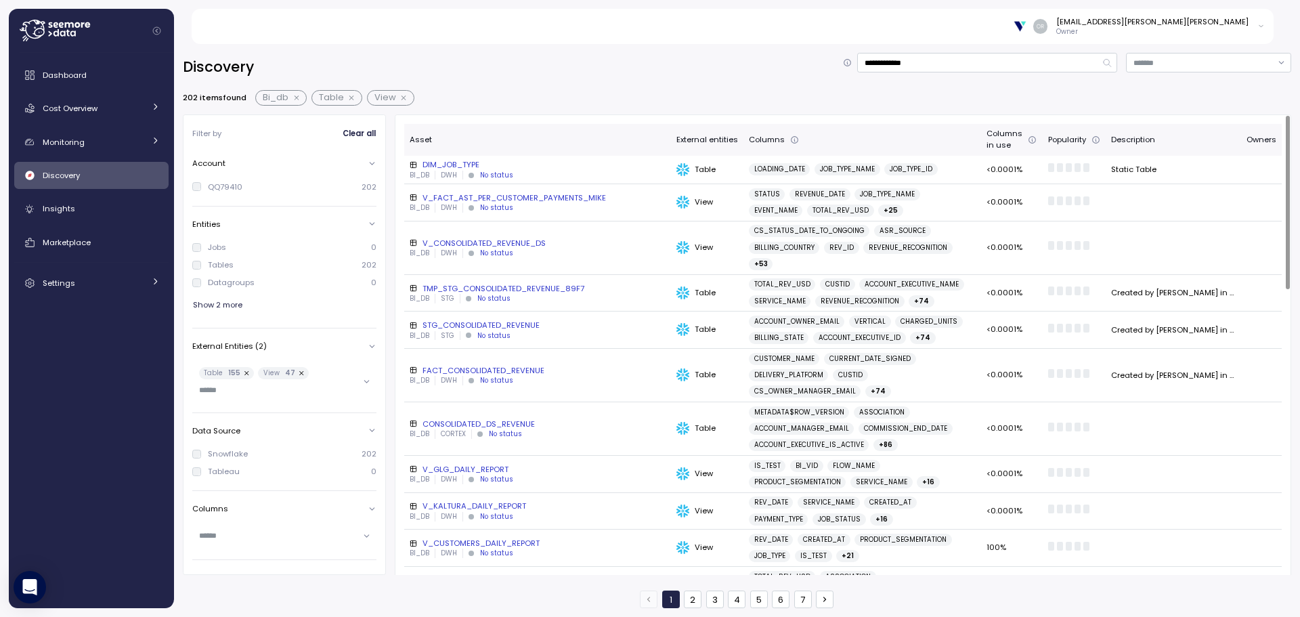
click at [514, 238] on div "V_CONSOLIDATED_REVENUE_DS" at bounding box center [538, 243] width 256 height 11
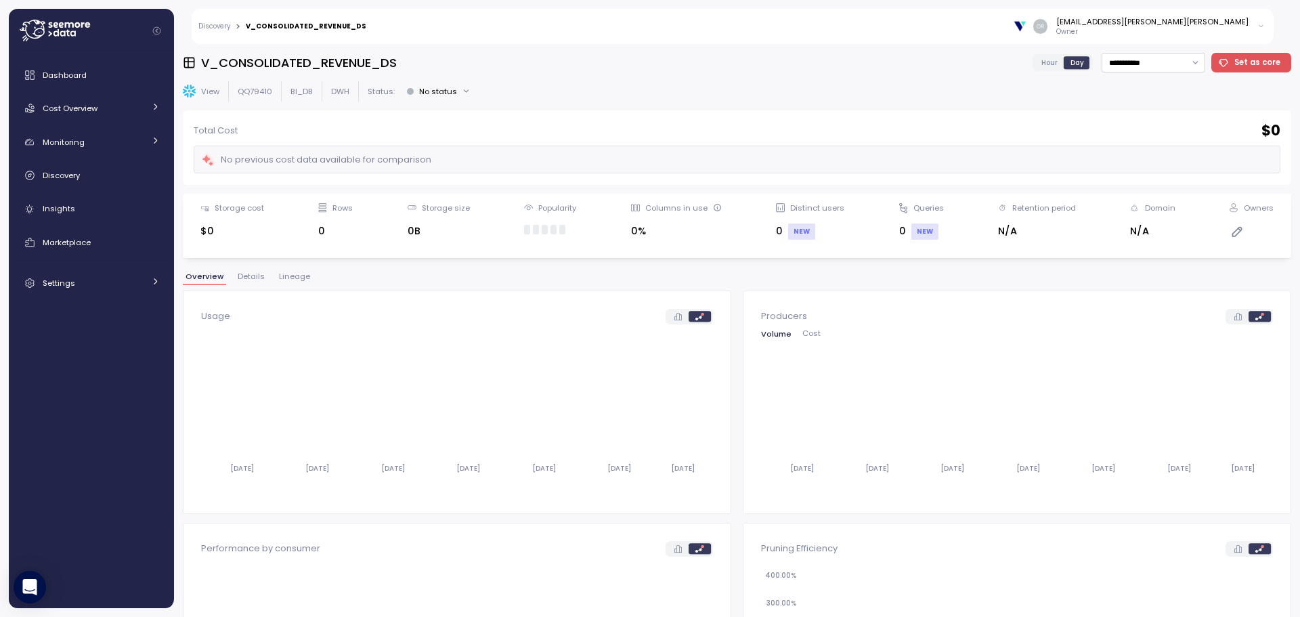
click at [258, 273] on span "Details" at bounding box center [251, 276] width 27 height 7
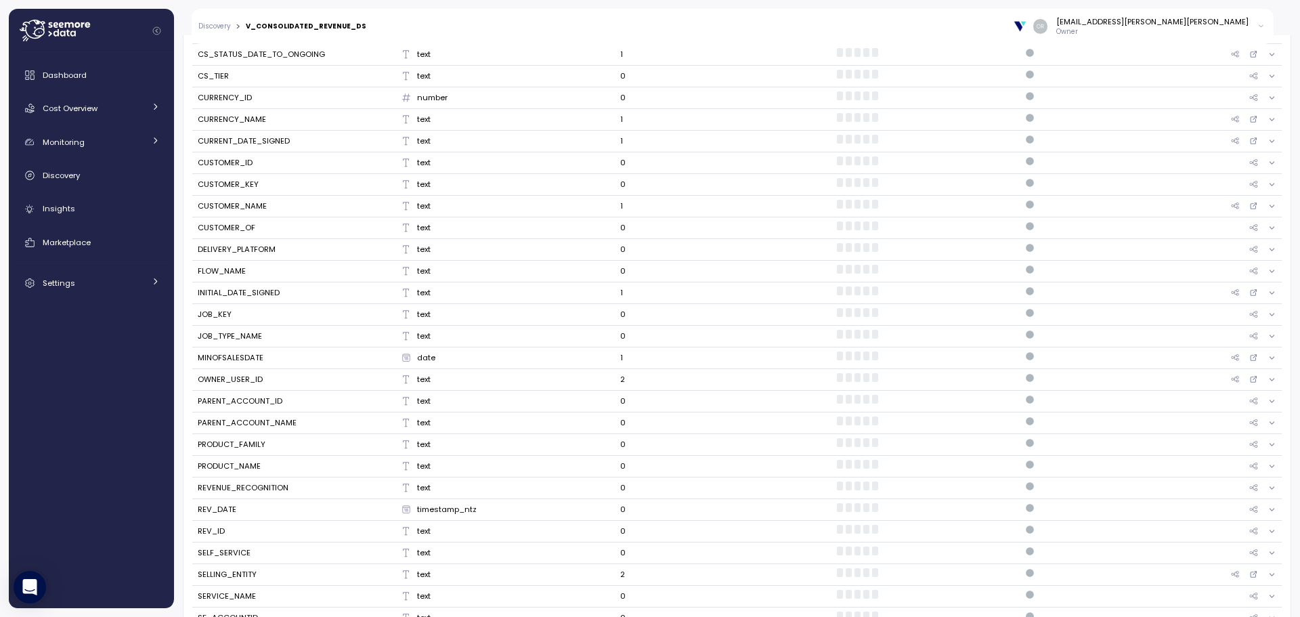
scroll to position [880, 0]
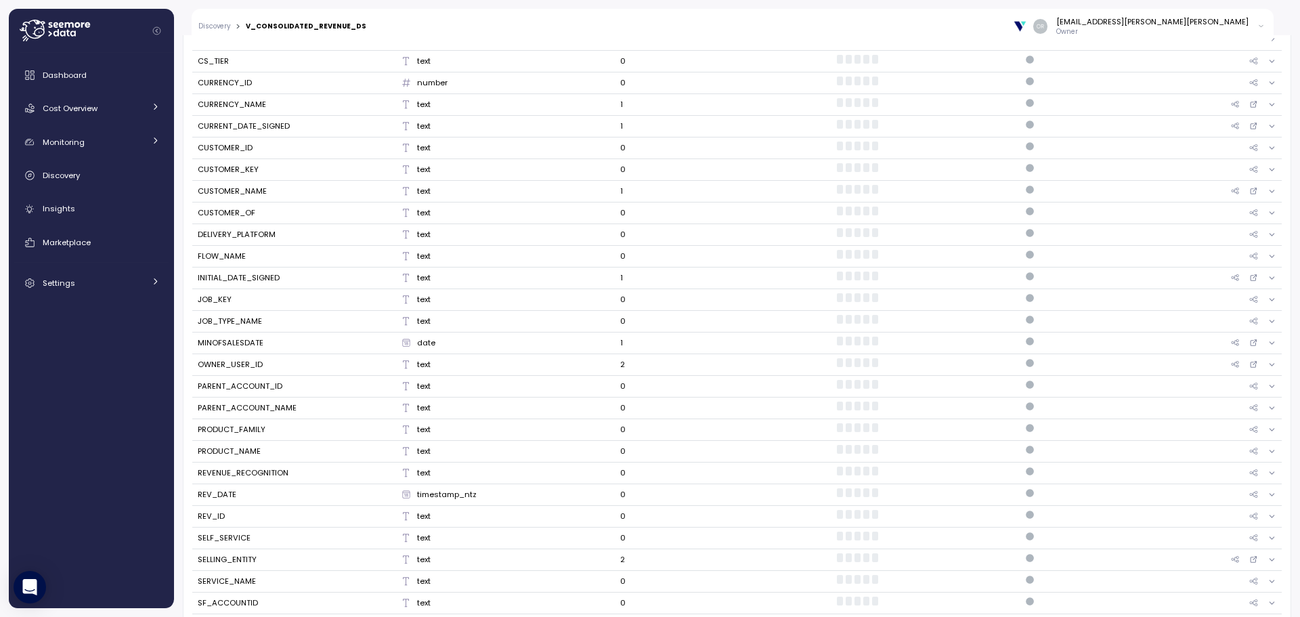
click at [246, 324] on div "JOB_TYPE_NAME" at bounding box center [230, 321] width 64 height 12
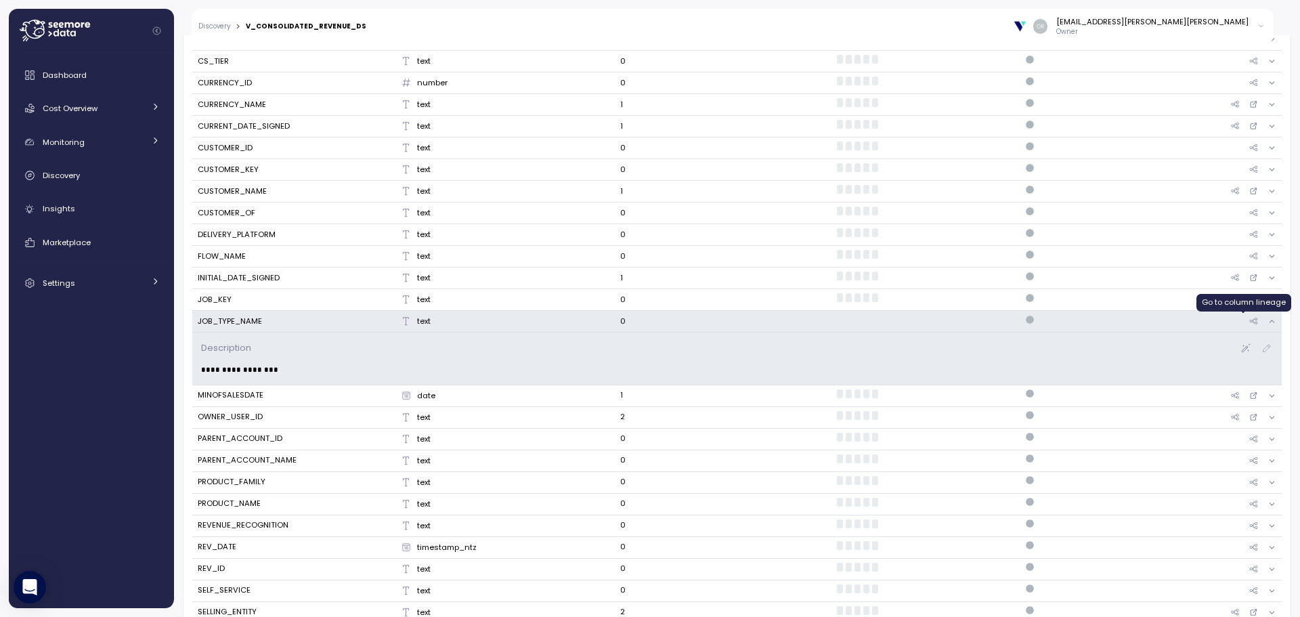
click at [1249, 322] on icon at bounding box center [1253, 321] width 9 height 7
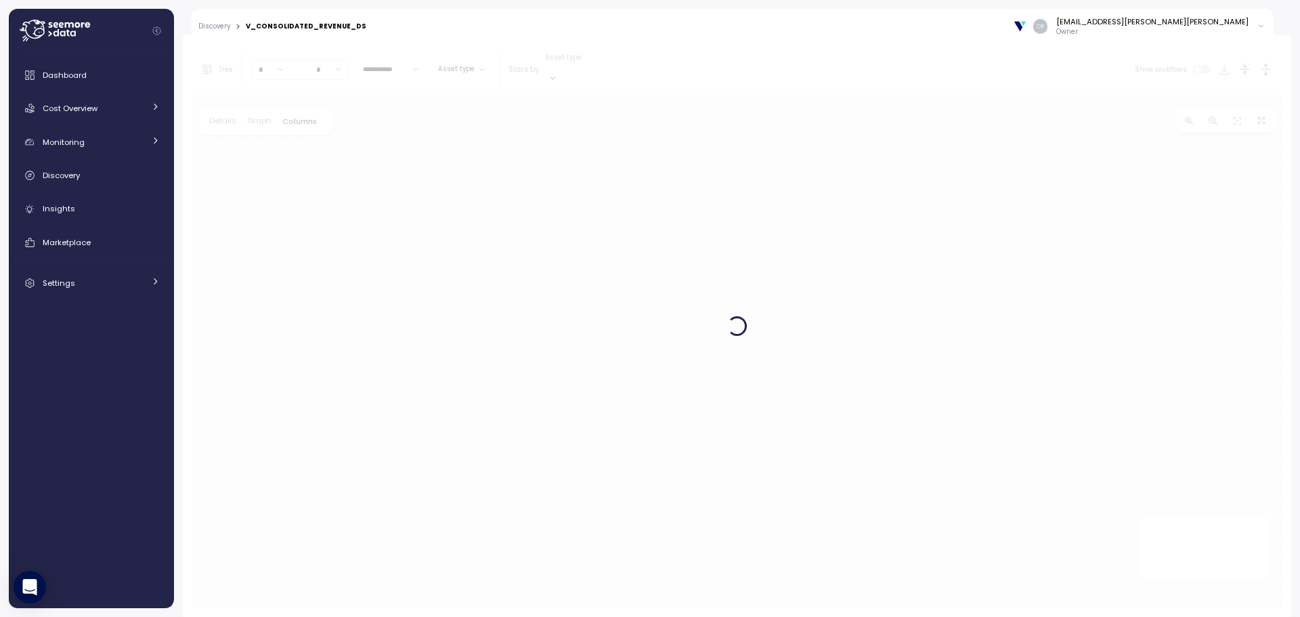
scroll to position [255, 0]
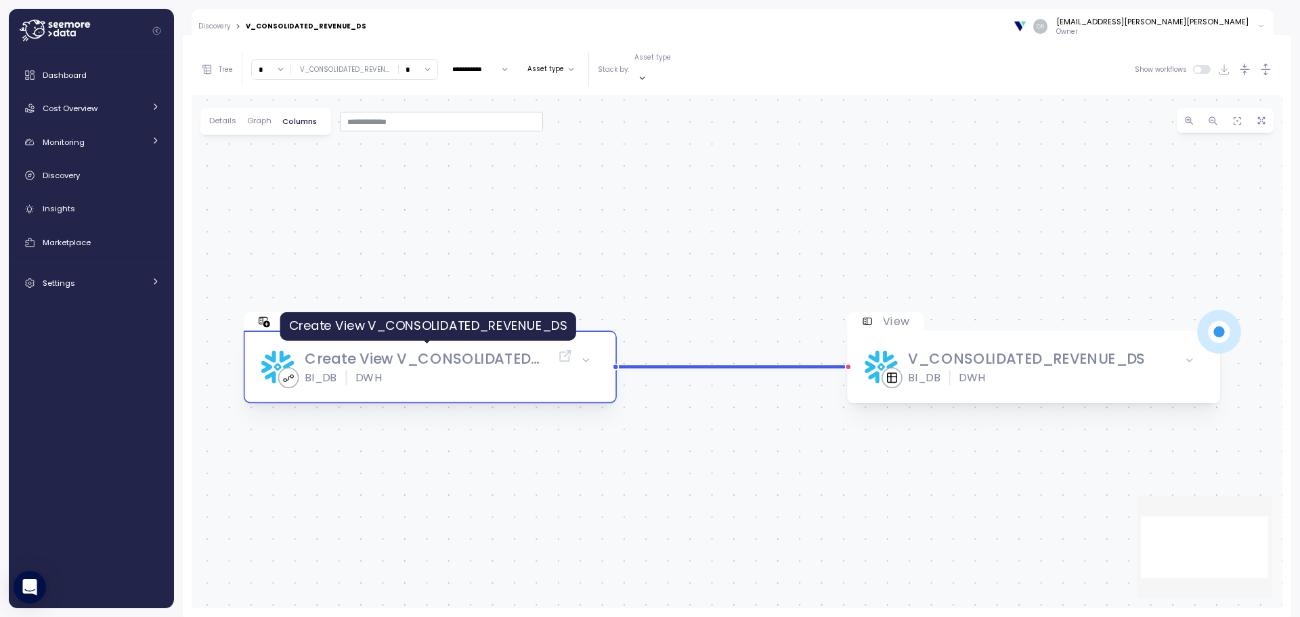
click at [439, 349] on div "Create View V_CONSOLIDATED_REVENUE_DS" at bounding box center [427, 360] width 244 height 22
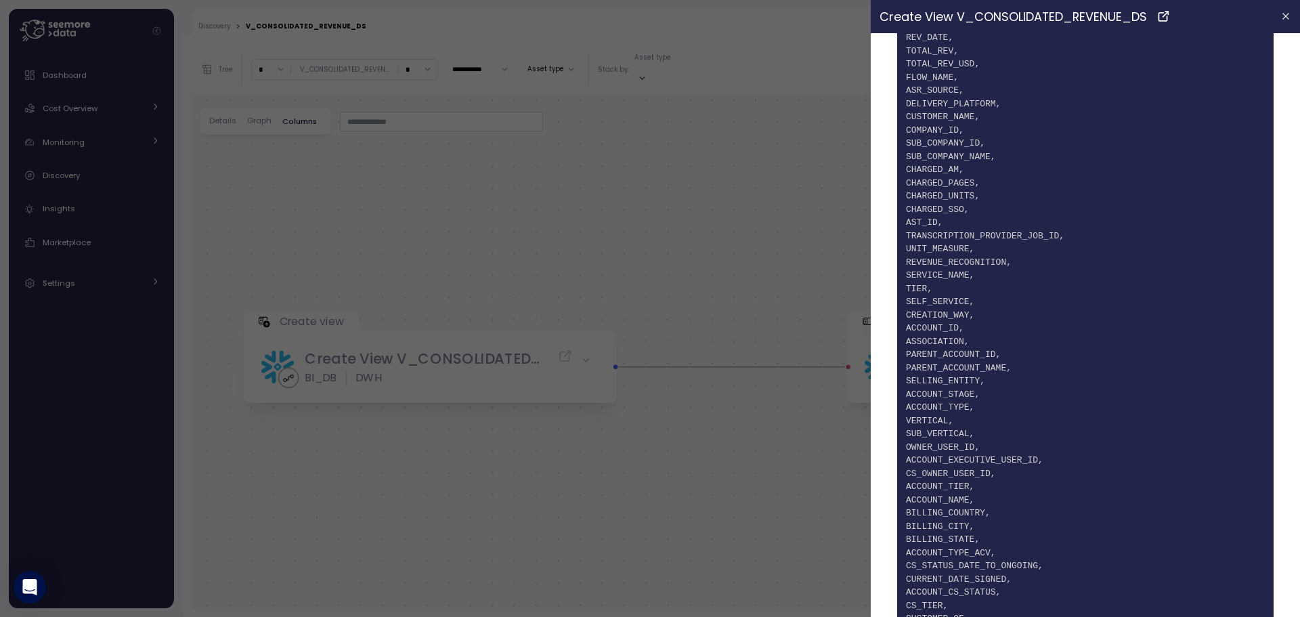
scroll to position [146, 0]
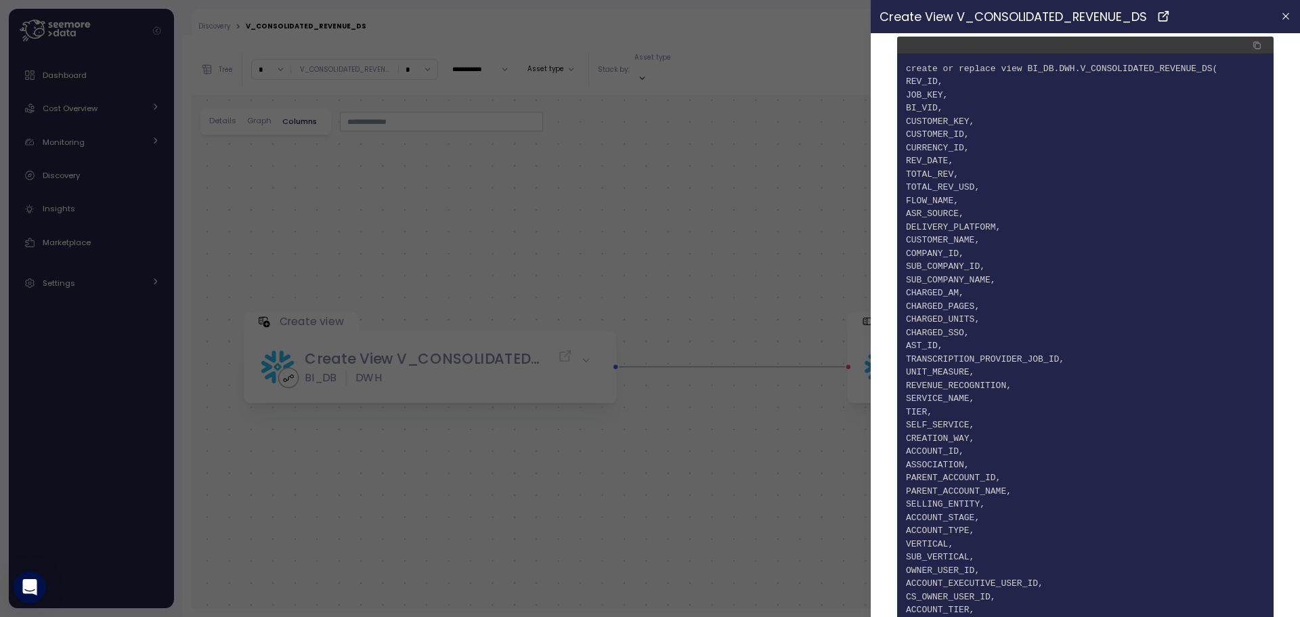
click at [1045, 254] on span "15 COMPANY_ID," at bounding box center [1085, 254] width 359 height 14
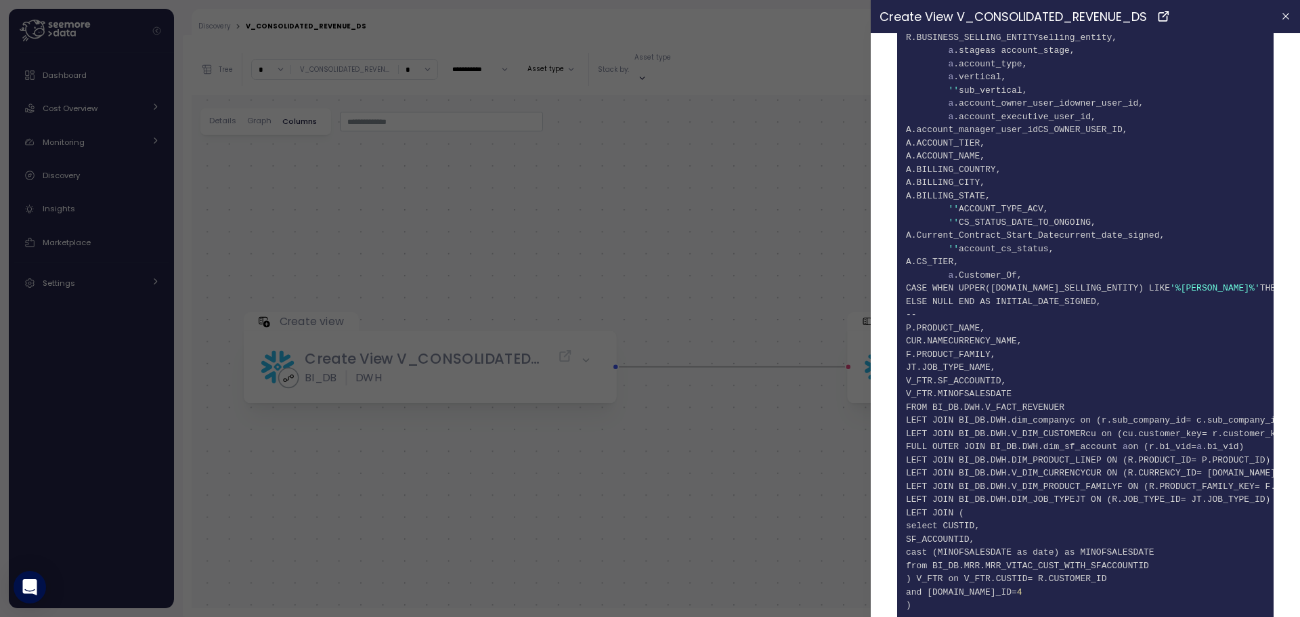
scroll to position [1432, 0]
click at [1205, 490] on span "= JT.JOB_TYPE_ID)" at bounding box center [1226, 495] width 90 height 10
copy span "JOB_TYPE_ID"
click at [874, 244] on section "Create View V_CONSOLIDATED_REVENUE_DS Ingestion cost $0 Change $ NEW Change % N…" at bounding box center [1085, 308] width 429 height 617
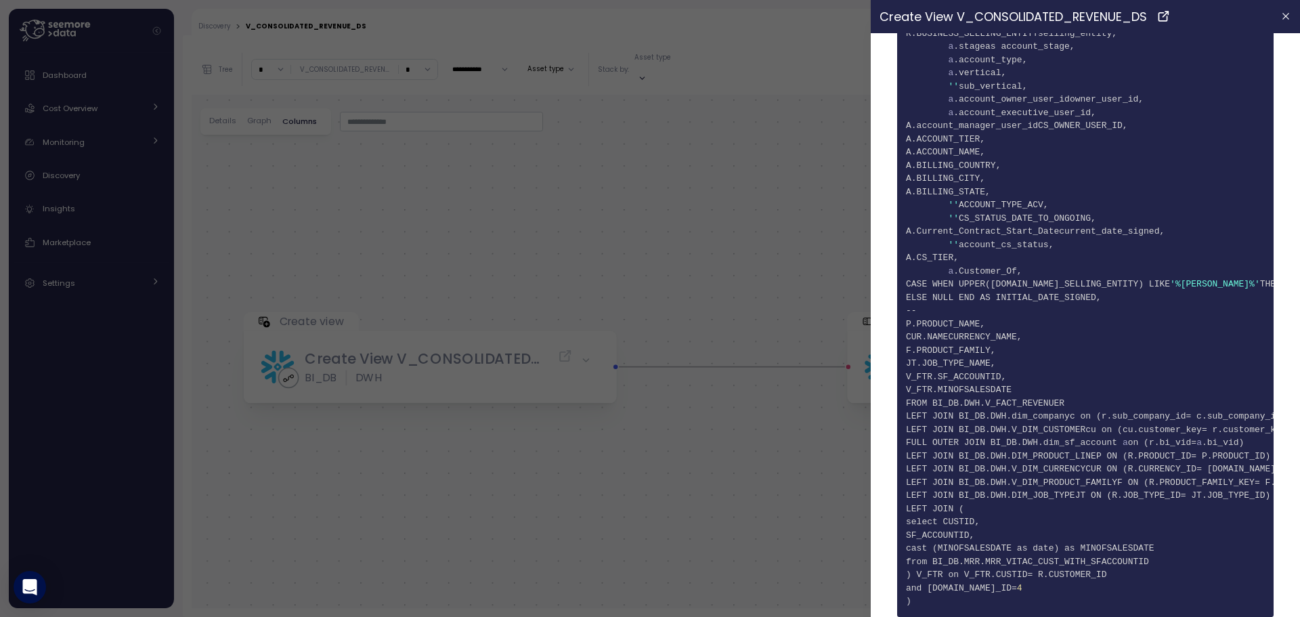
click at [818, 235] on div at bounding box center [650, 308] width 1300 height 617
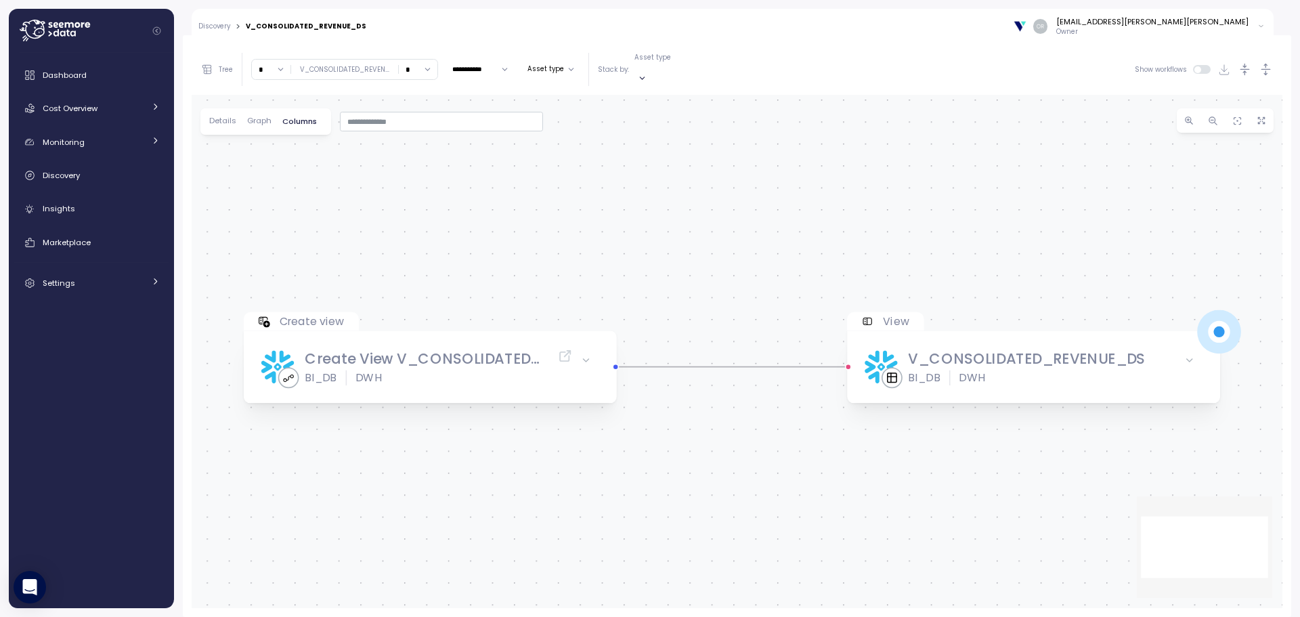
click at [474, 391] on div "Create view Create View V_CONSOLIDATED_REVENUE_DS BI_DB DWH" at bounding box center [430, 357] width 380 height 97
click at [470, 387] on div "Create View V_CONSOLIDATED_REVENUE_DS BI_DB DWH" at bounding box center [417, 367] width 312 height 70
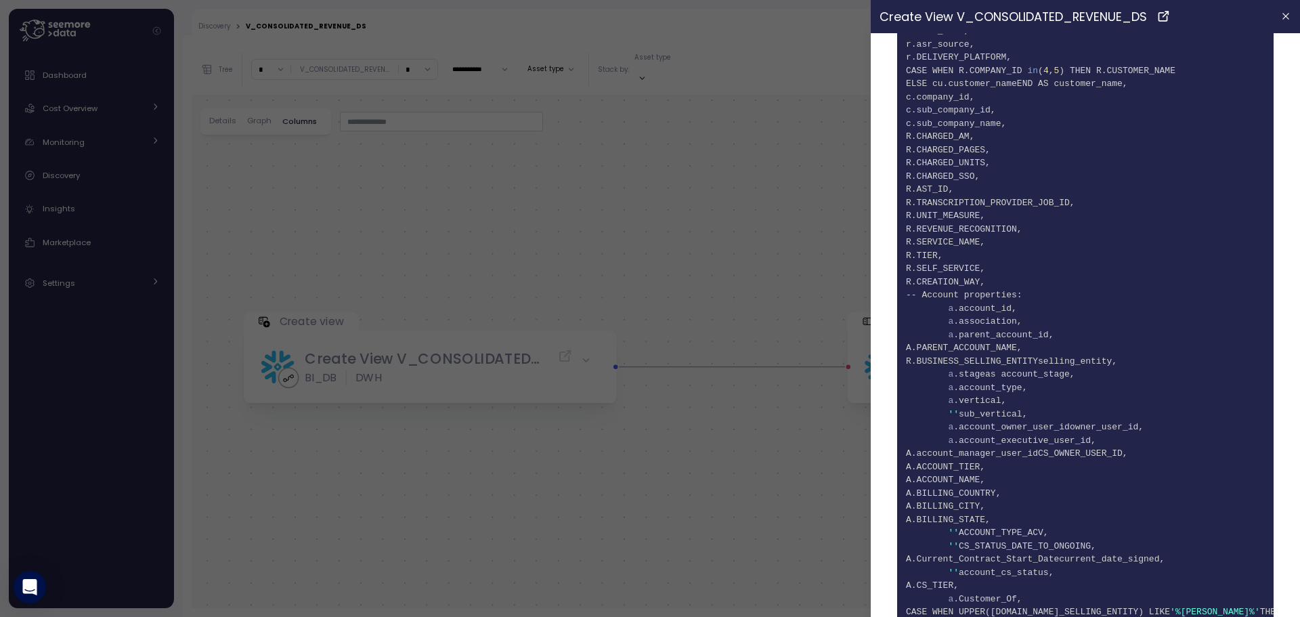
scroll to position [1151, 0]
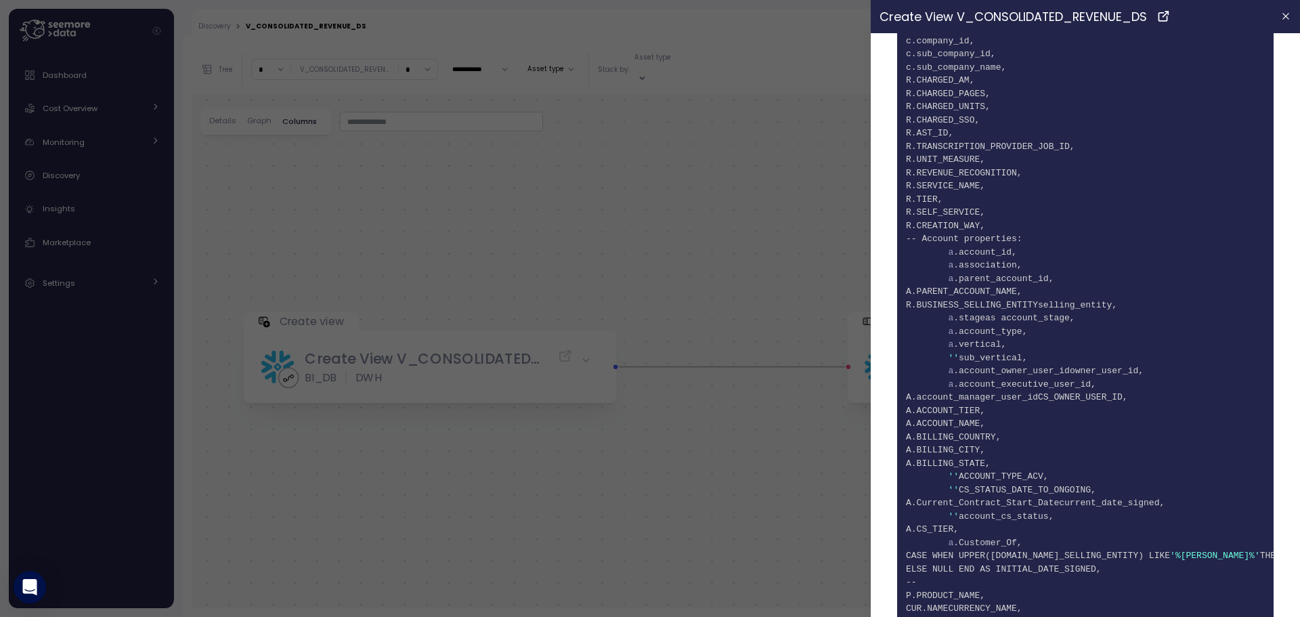
click at [699, 464] on div at bounding box center [650, 308] width 1300 height 617
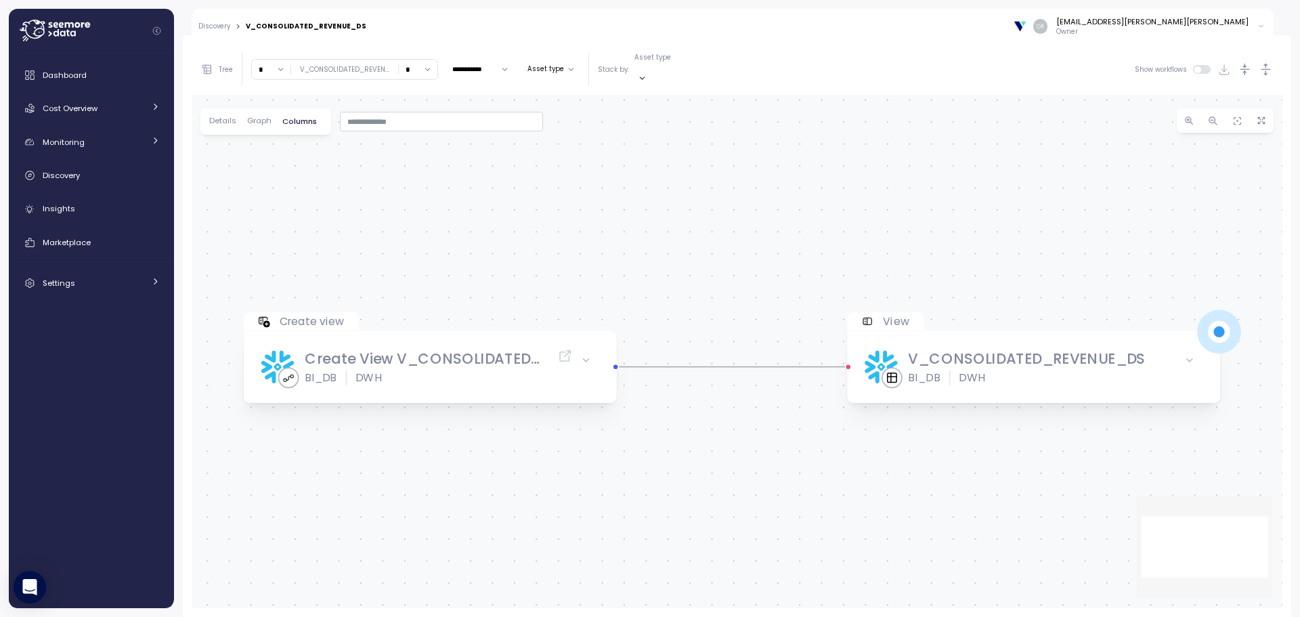
scroll to position [0, 0]
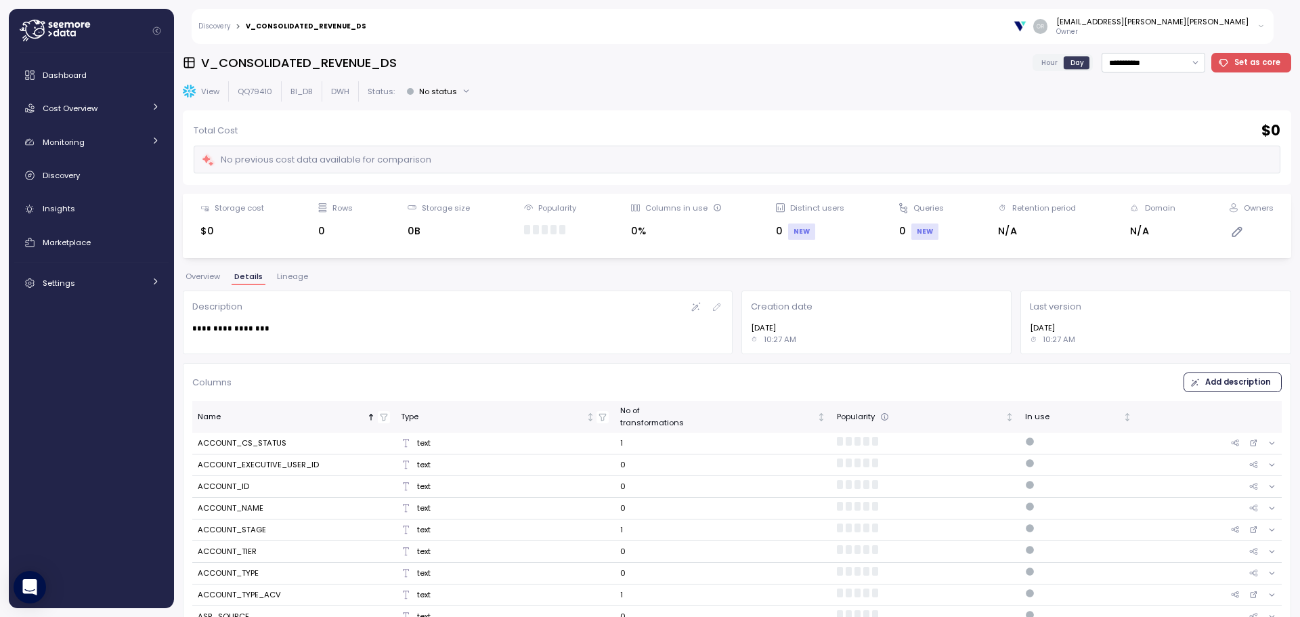
click at [294, 276] on span "Lineage" at bounding box center [292, 276] width 31 height 7
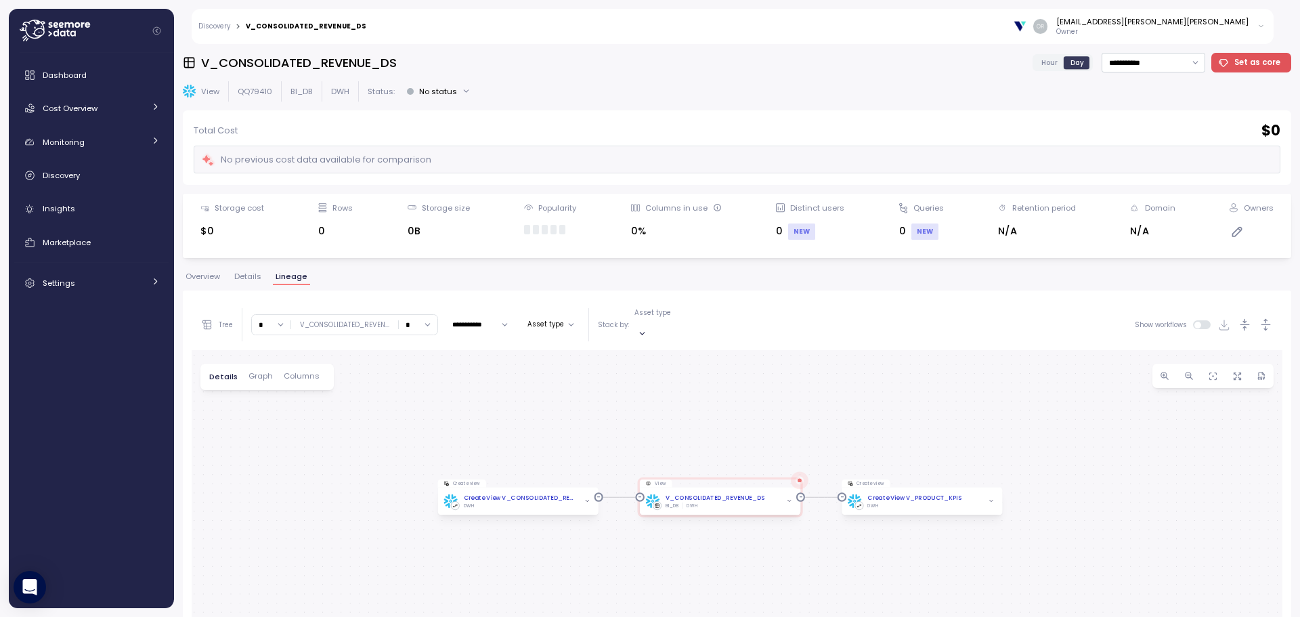
drag, startPoint x: 665, startPoint y: 502, endPoint x: 703, endPoint y: 382, distance: 126.1
click at [703, 382] on div "Create view Create View V_CONSOLIDATED_REVENUE_DS DWH View V_CONSOLIDATED_REVEN…" at bounding box center [737, 606] width 1091 height 513
click at [530, 486] on div "DWH" at bounding box center [524, 489] width 112 height 6
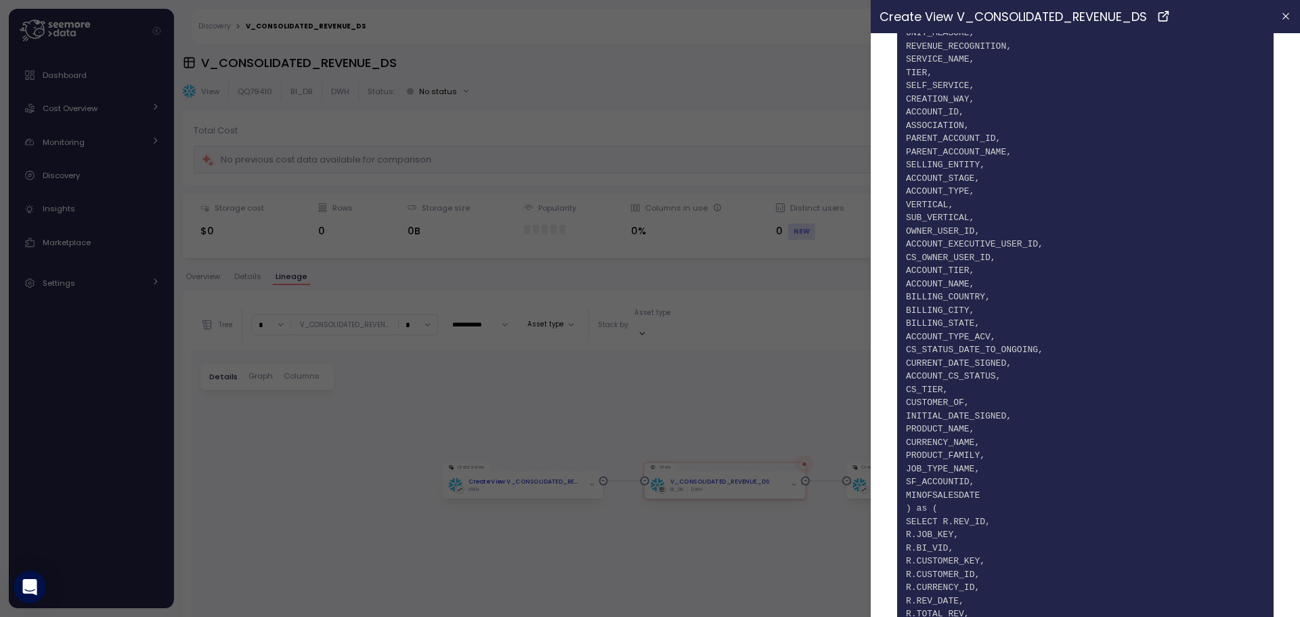
scroll to position [542, 0]
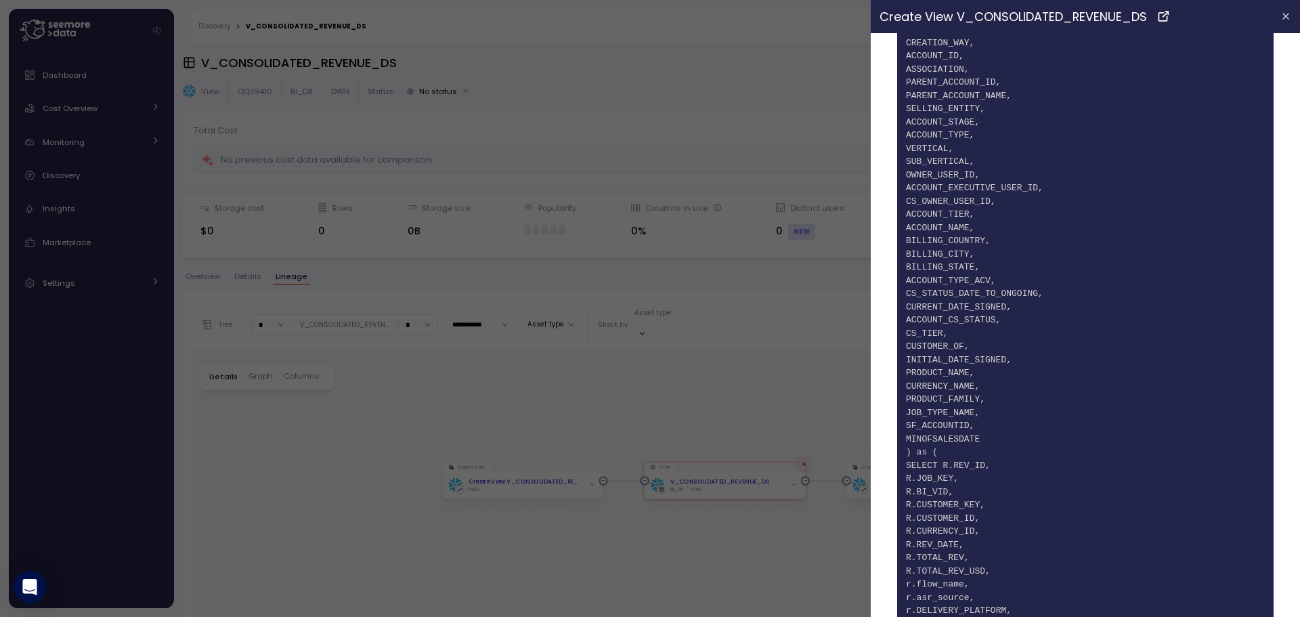
click at [953, 415] on span "57 JOB_TYPE_NAME," at bounding box center [1085, 413] width 359 height 14
click at [967, 413] on span "57 JOB_TYPE_NAME," at bounding box center [1085, 413] width 359 height 14
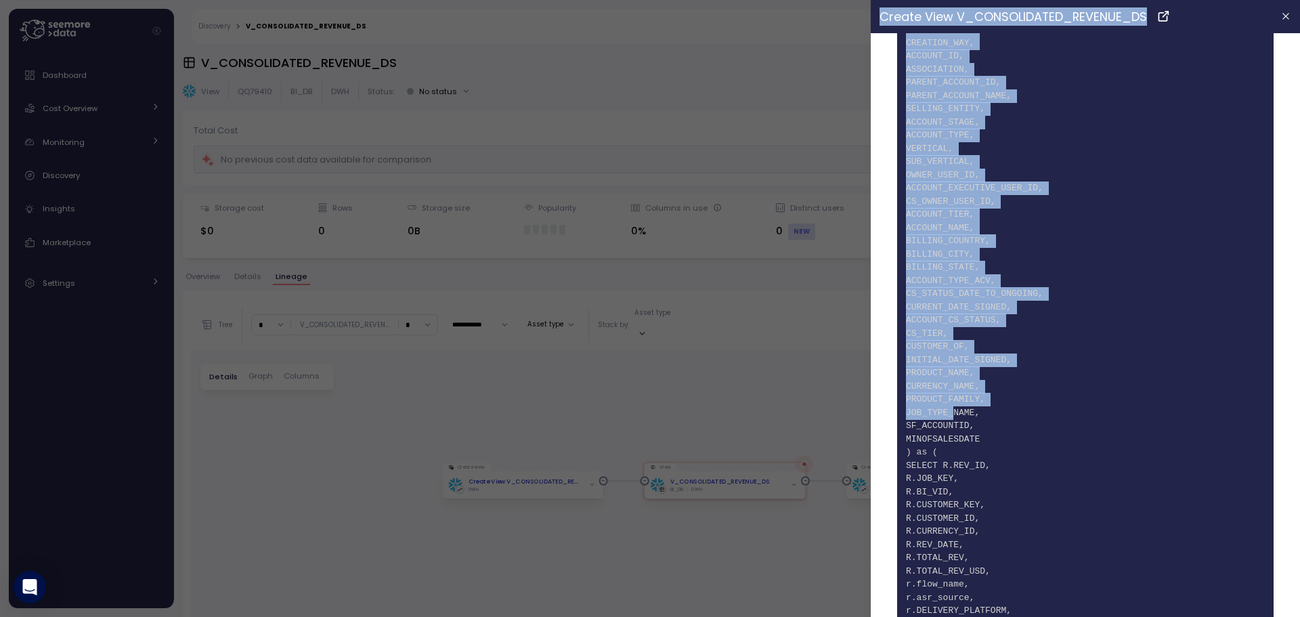
drag, startPoint x: 965, startPoint y: 413, endPoint x: 824, endPoint y: 422, distance: 141.8
click at [824, 299] on div "Create View V_CONSOLIDATED_REVENUE_DS Ingestion cost $0 Change $ NEW Change % N…" at bounding box center [737, 299] width 1091 height 0
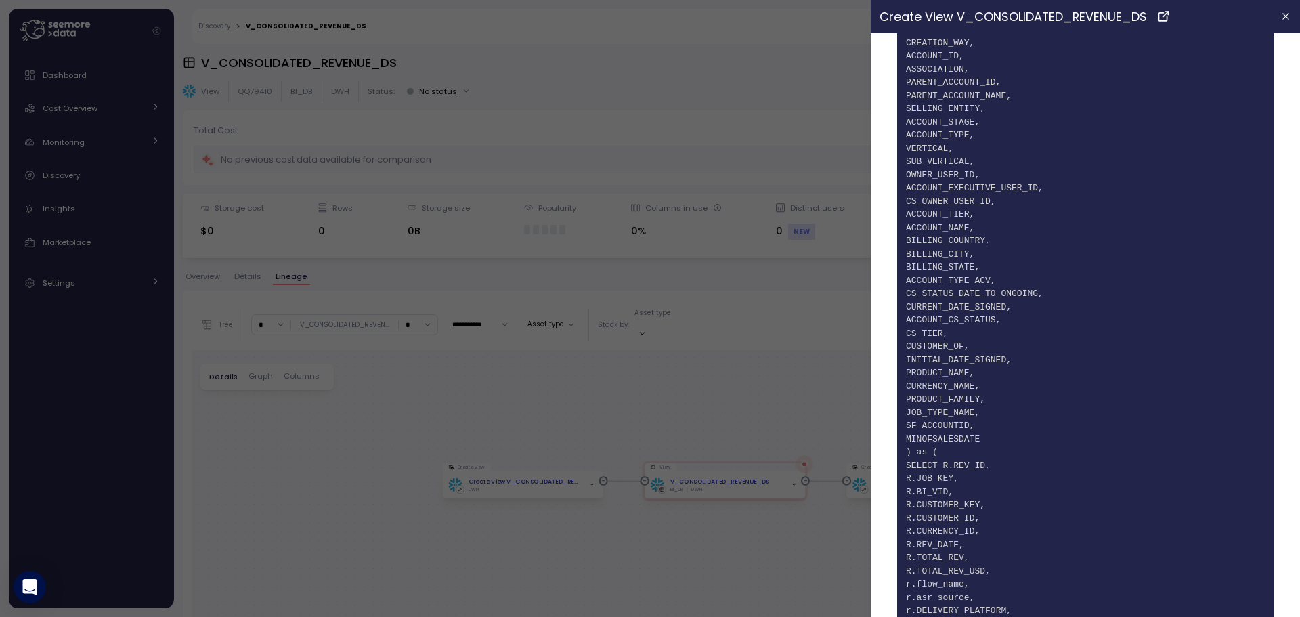
scroll to position [1432, 0]
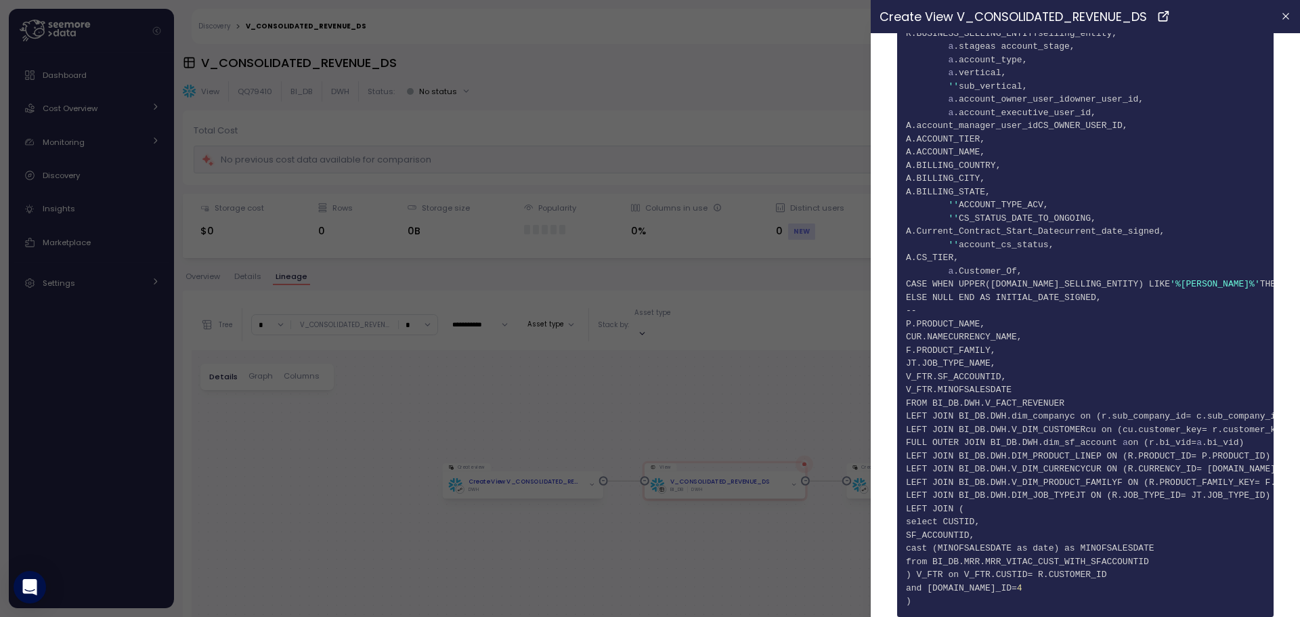
click at [981, 398] on span ".V_FACT_REVENUE" at bounding box center [1019, 403] width 79 height 10
copy span "V_FACT_REVENUE"
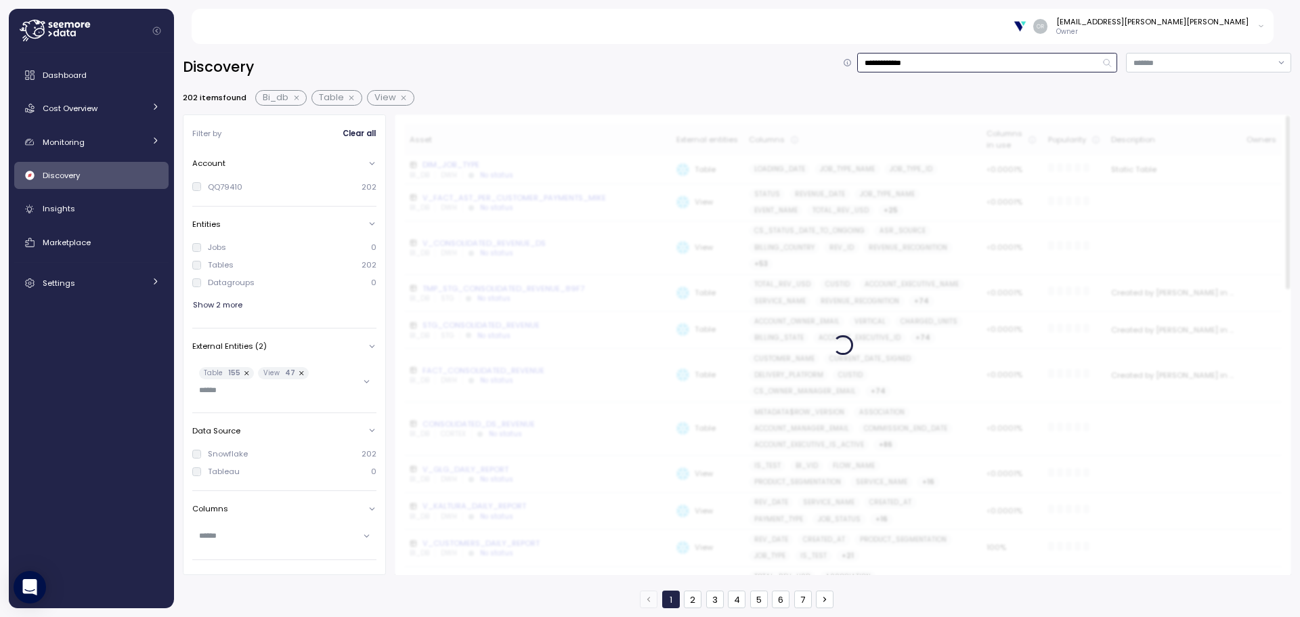
click at [870, 60] on input "**********" at bounding box center [987, 63] width 260 height 20
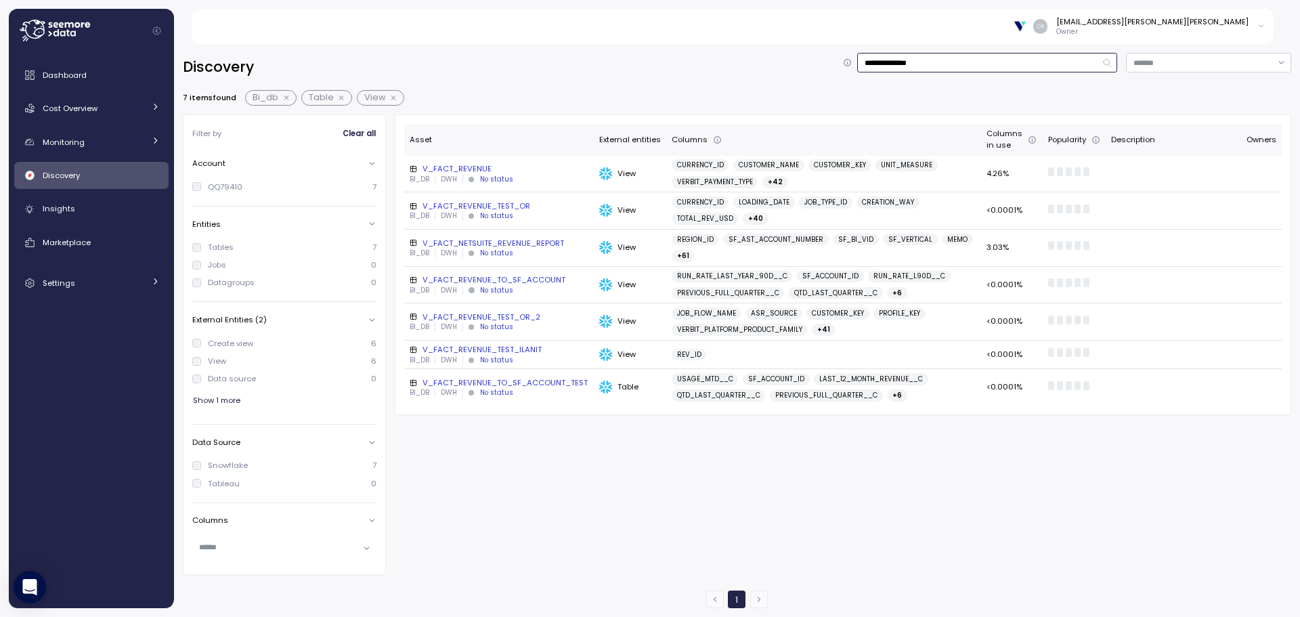
type input "**********"
click at [456, 166] on div "V_FACT_REVENUE" at bounding box center [499, 168] width 179 height 11
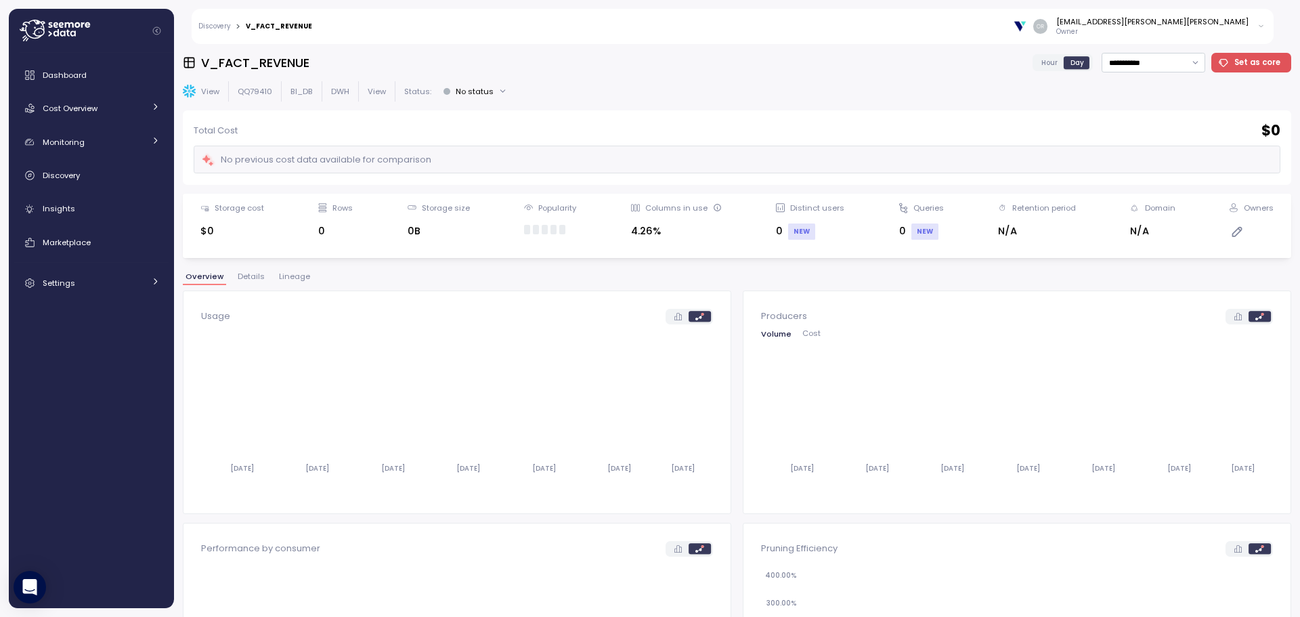
click at [279, 276] on span "Lineage" at bounding box center [294, 276] width 31 height 7
click at [259, 273] on span "Details" at bounding box center [247, 276] width 27 height 7
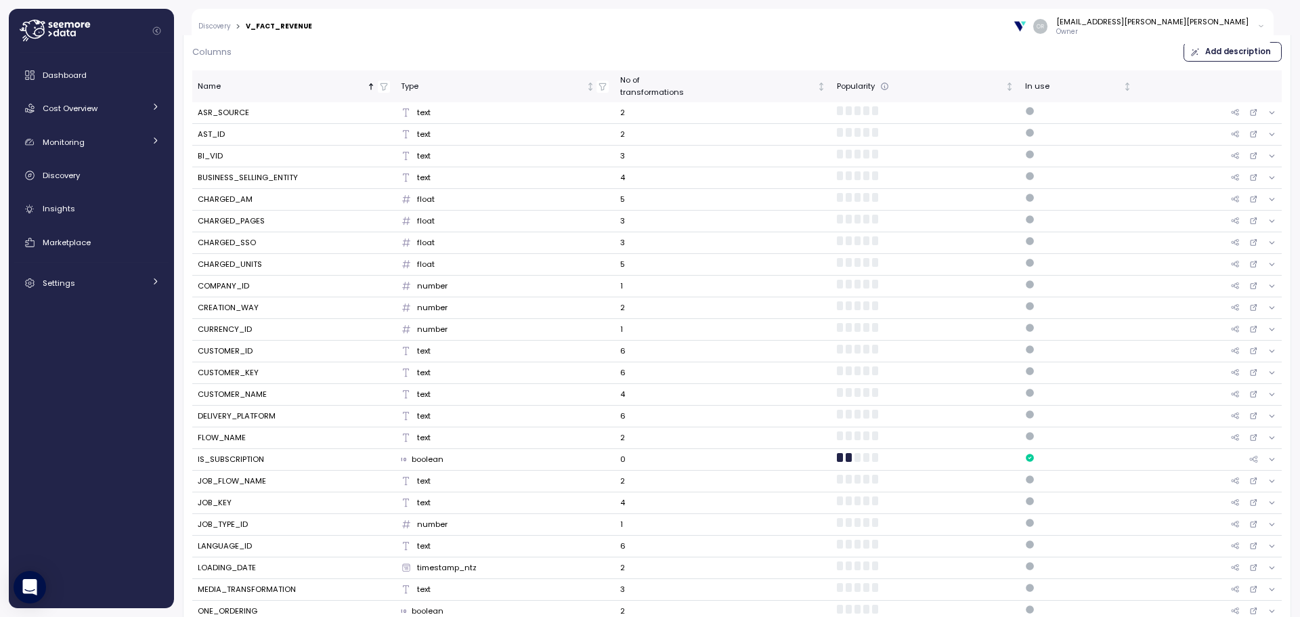
scroll to position [406, 0]
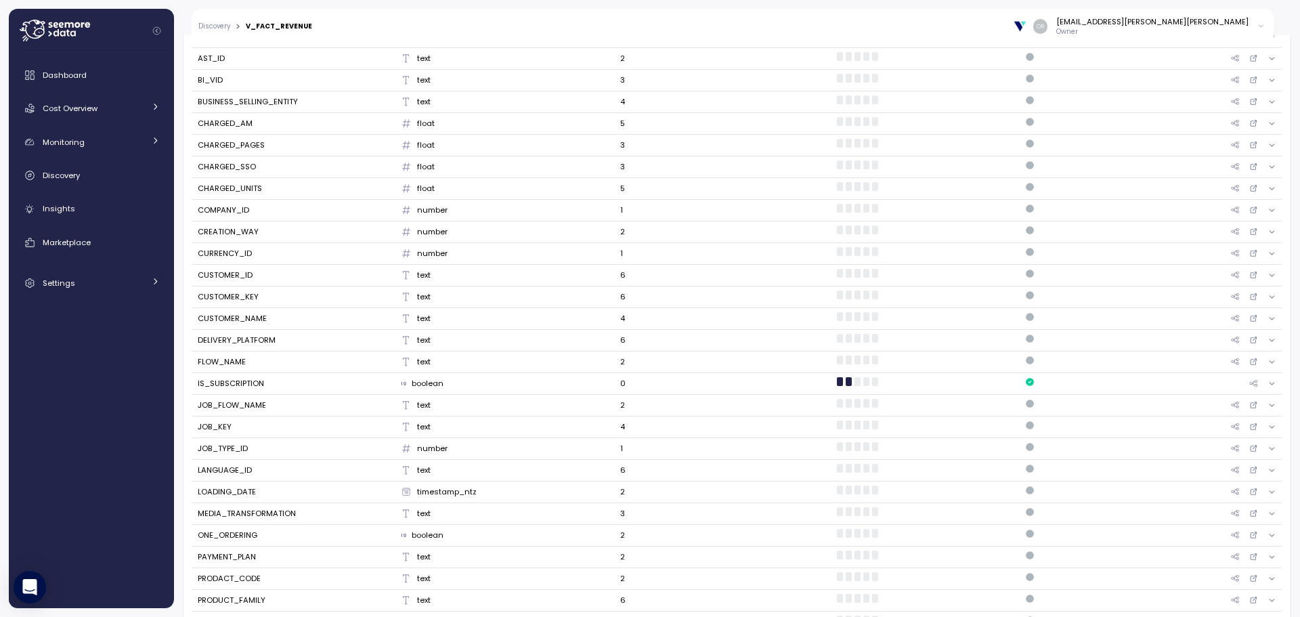
click at [243, 444] on div "JOB_TYPE_ID" at bounding box center [223, 449] width 50 height 12
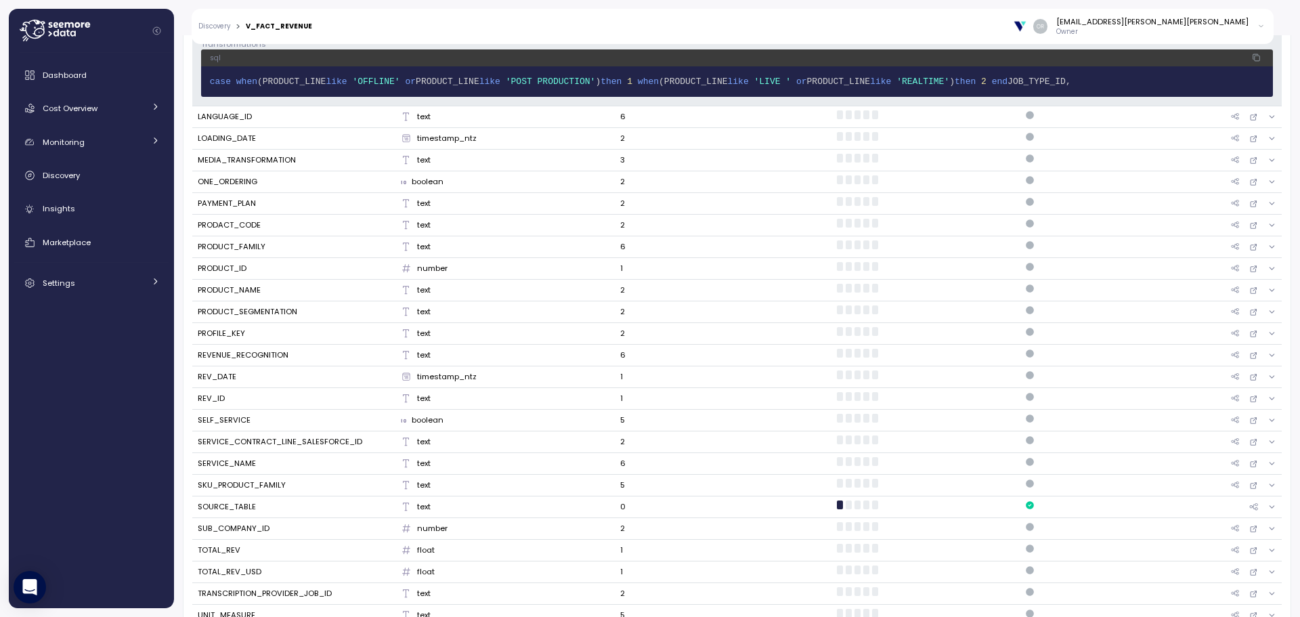
scroll to position [880, 0]
click at [228, 289] on div "PRODUCT_NAME" at bounding box center [229, 290] width 63 height 12
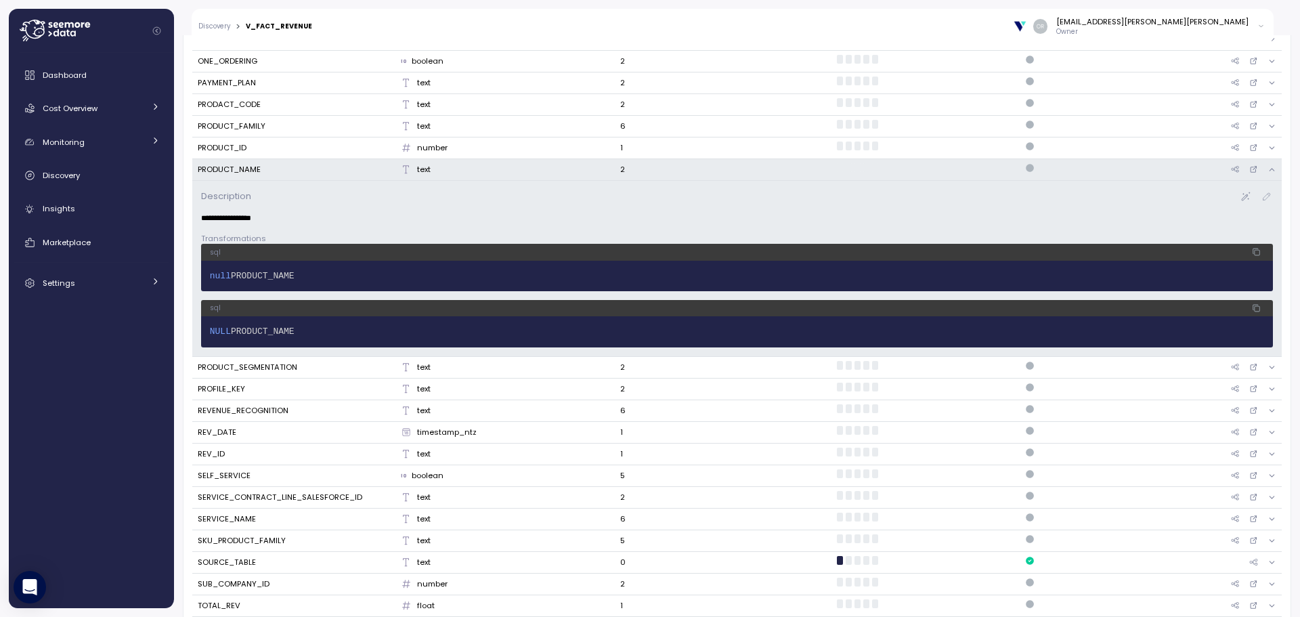
click at [232, 123] on div "PRODUCT_FAMILY" at bounding box center [232, 127] width 68 height 12
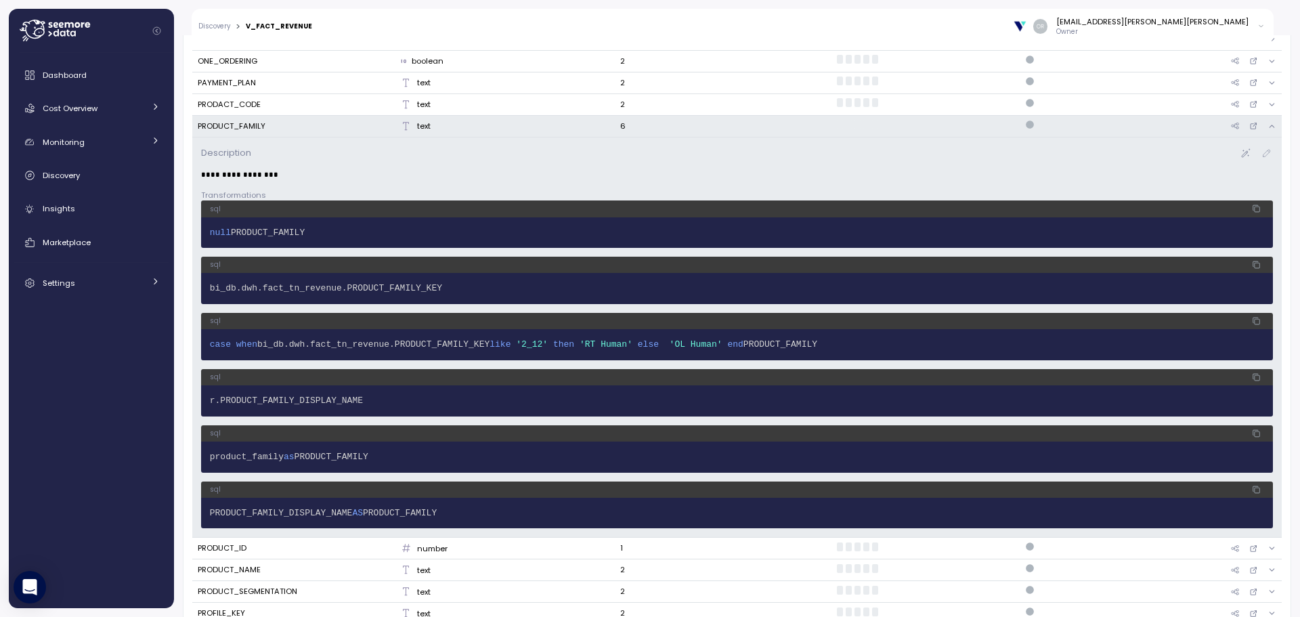
click at [240, 127] on div "PRODUCT_FAMILY" at bounding box center [232, 127] width 68 height 12
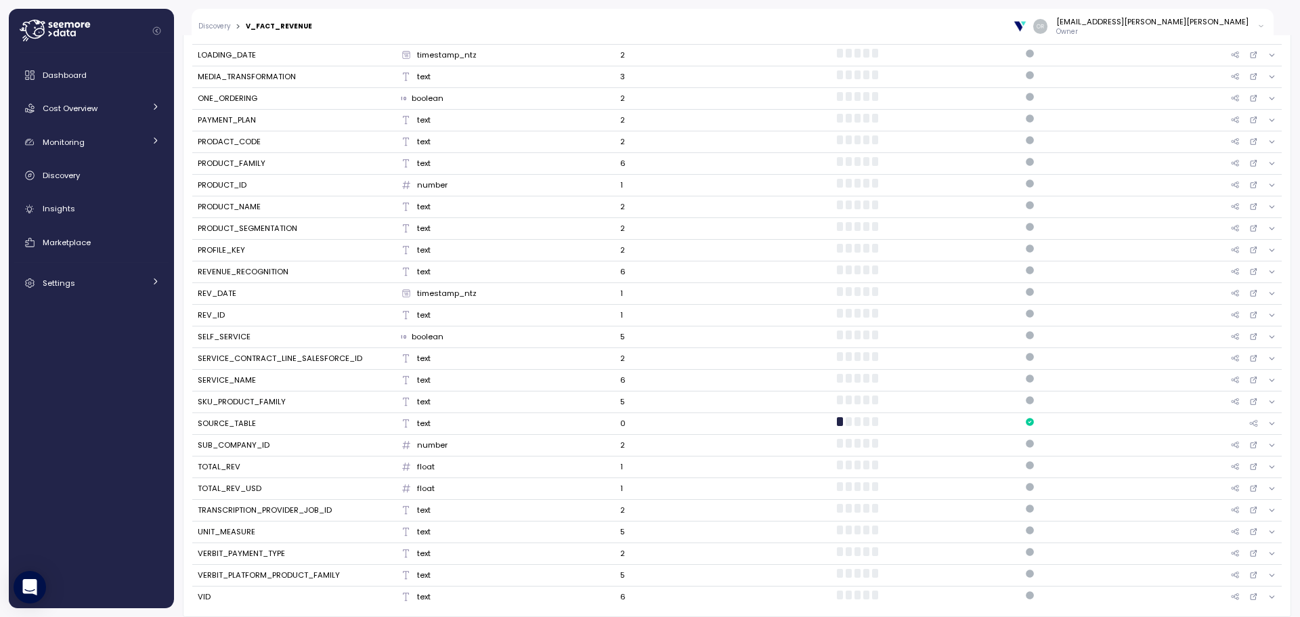
scroll to position [843, 0]
